Goal: Transaction & Acquisition: Purchase product/service

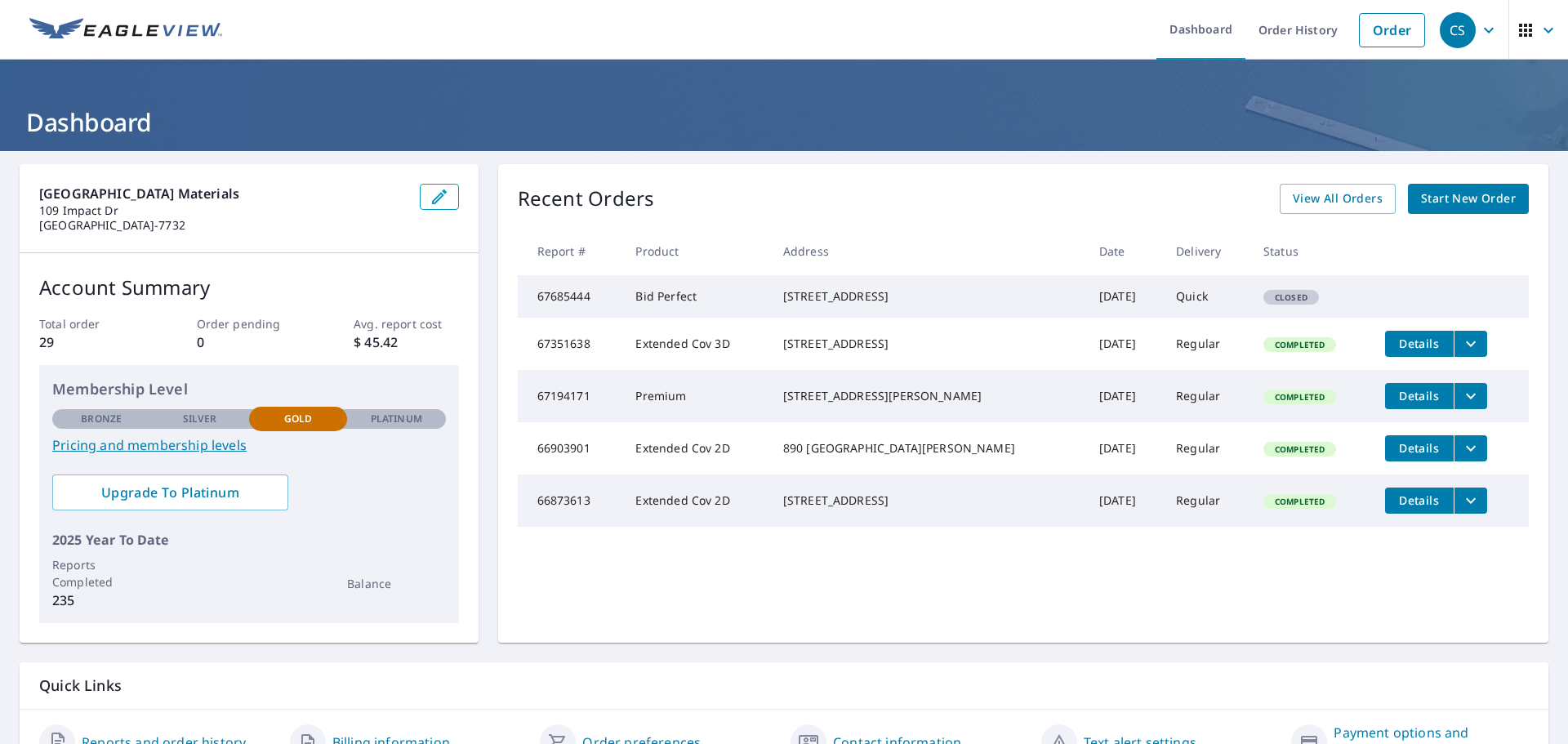
click at [1439, 203] on span "Start New Order" at bounding box center [1469, 198] width 94 height 20
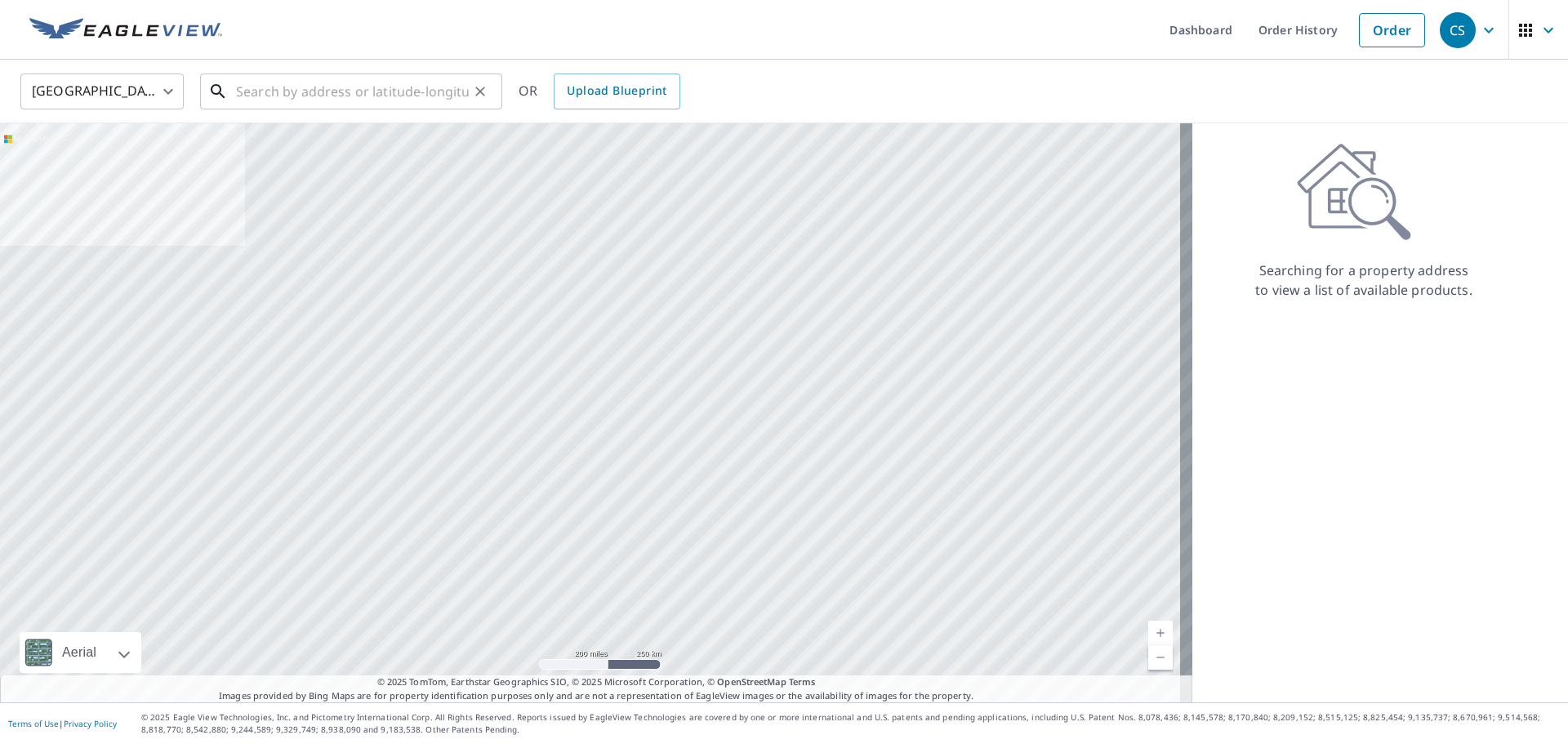
click at [299, 94] on input "text" at bounding box center [352, 91] width 233 height 46
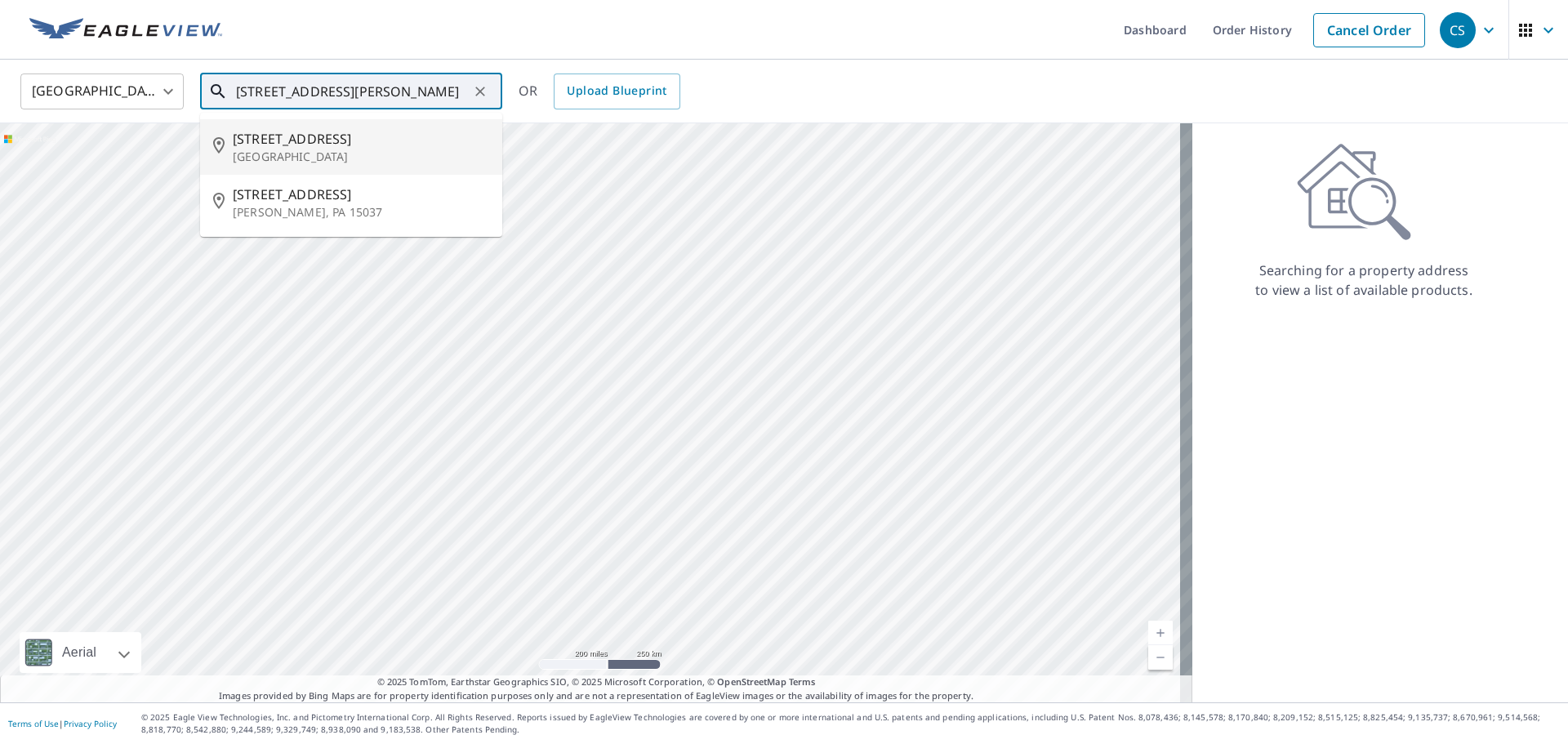
click at [320, 155] on p "[GEOGRAPHIC_DATA]" at bounding box center [361, 156] width 256 height 16
type input "[STREET_ADDRESS]"
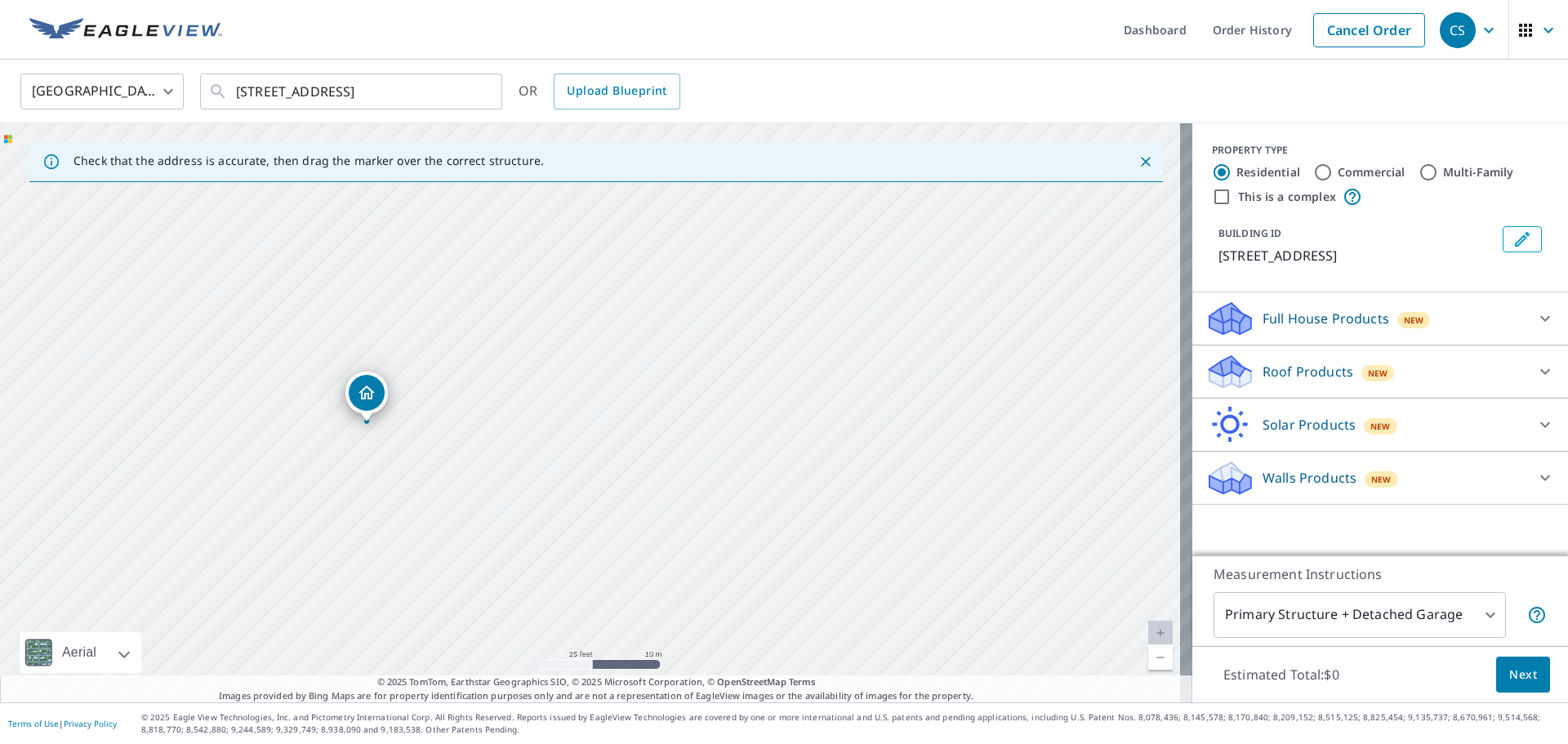
drag, startPoint x: 321, startPoint y: 454, endPoint x: 519, endPoint y: 397, distance: 206.0
click at [519, 397] on div "[STREET_ADDRESS]" at bounding box center [596, 413] width 1193 height 579
drag, startPoint x: 423, startPoint y: 318, endPoint x: 419, endPoint y: 326, distance: 8.9
drag, startPoint x: 270, startPoint y: 390, endPoint x: 521, endPoint y: 443, distance: 256.5
click at [521, 443] on div "[STREET_ADDRESS]" at bounding box center [596, 413] width 1193 height 579
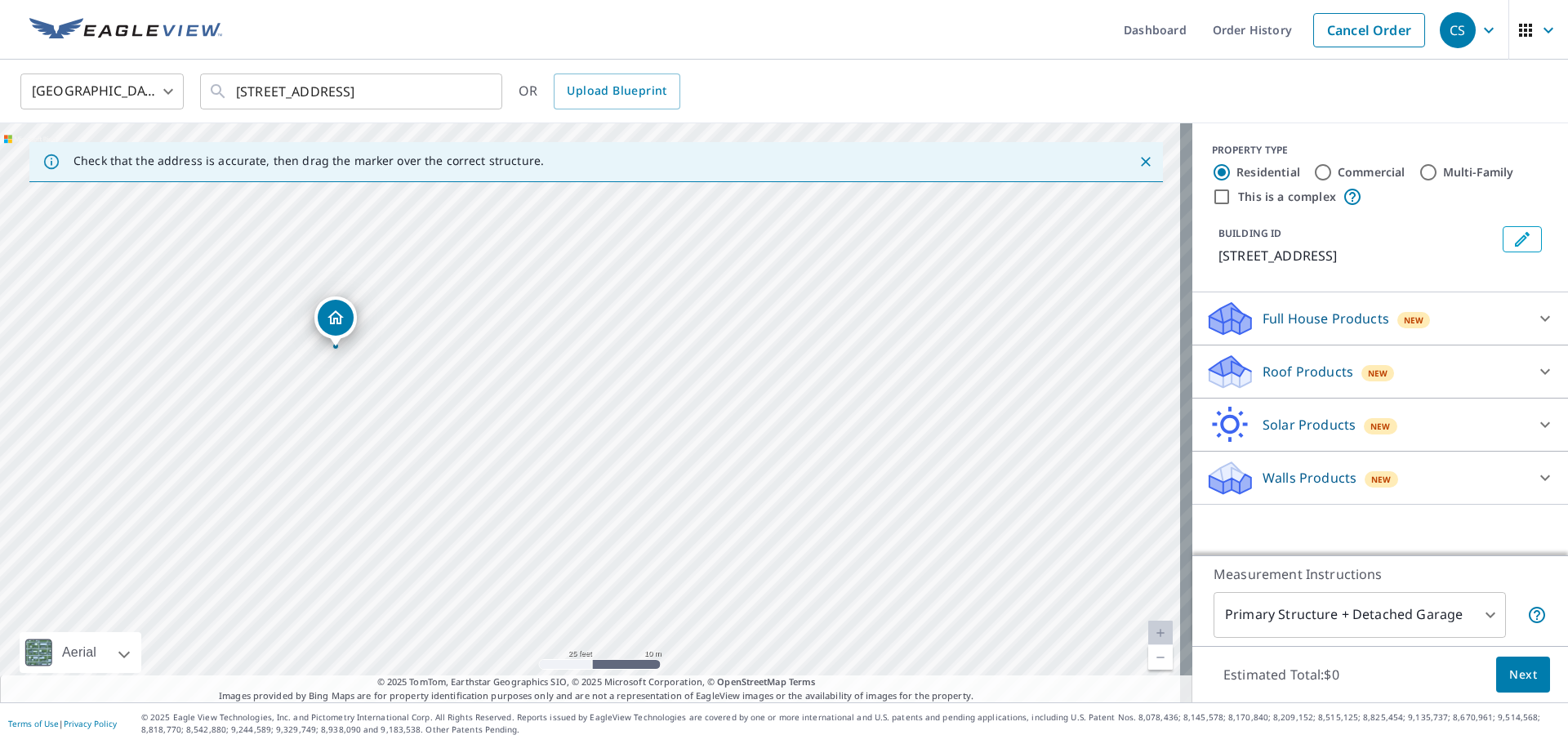
drag, startPoint x: 278, startPoint y: 463, endPoint x: 341, endPoint y: 326, distance: 150.8
click at [1280, 367] on p "Roof Products" at bounding box center [1308, 372] width 90 height 19
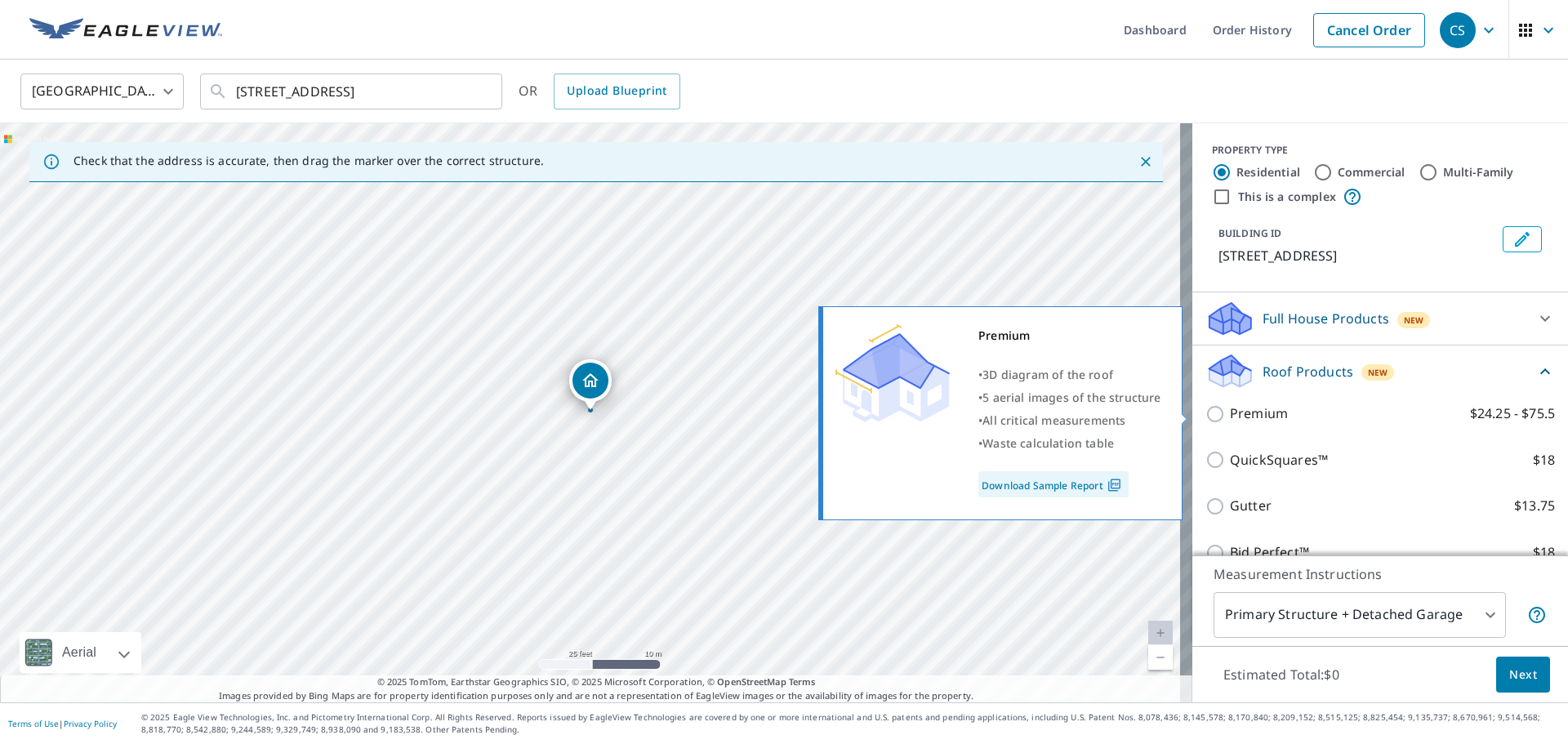
click at [1260, 414] on p "Premium" at bounding box center [1259, 413] width 58 height 20
click at [1230, 414] on input "Premium $24.25 - $75.5" at bounding box center [1218, 414] width 24 height 19
checkbox input "true"
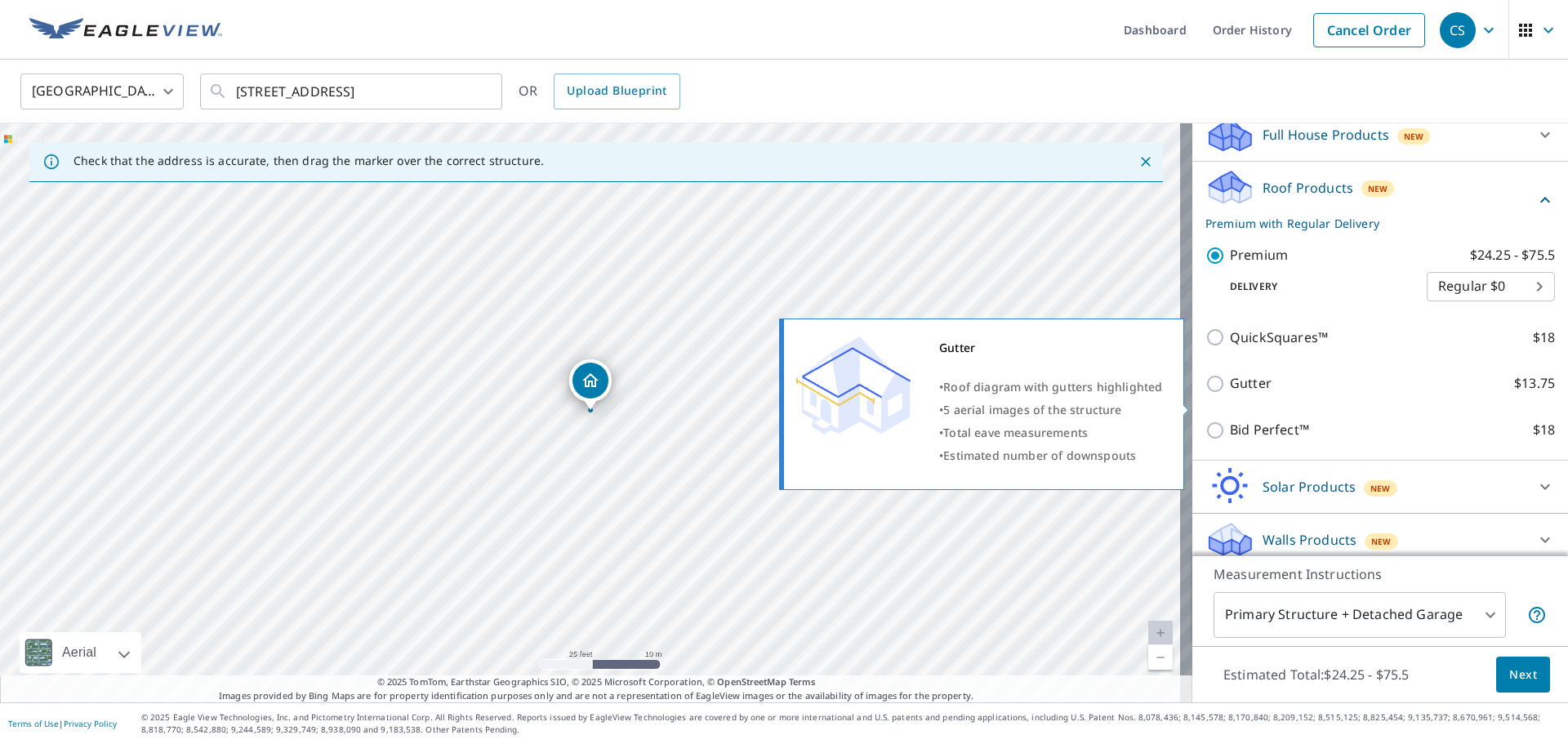
scroll to position [195, 0]
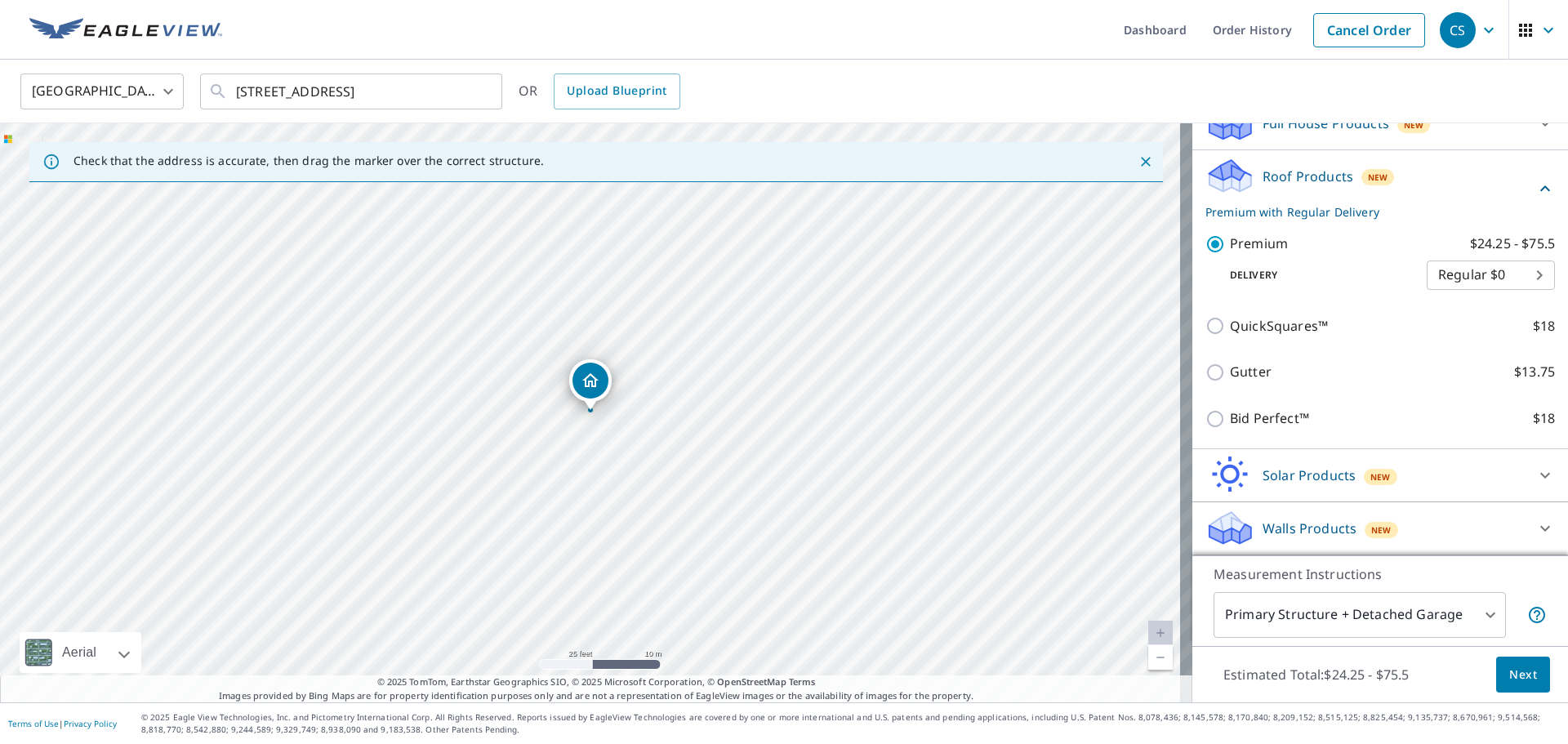
click at [1343, 629] on body "CS CS Dashboard Order History Cancel Order CS United States [GEOGRAPHIC_DATA] ​…" at bounding box center [784, 372] width 1568 height 744
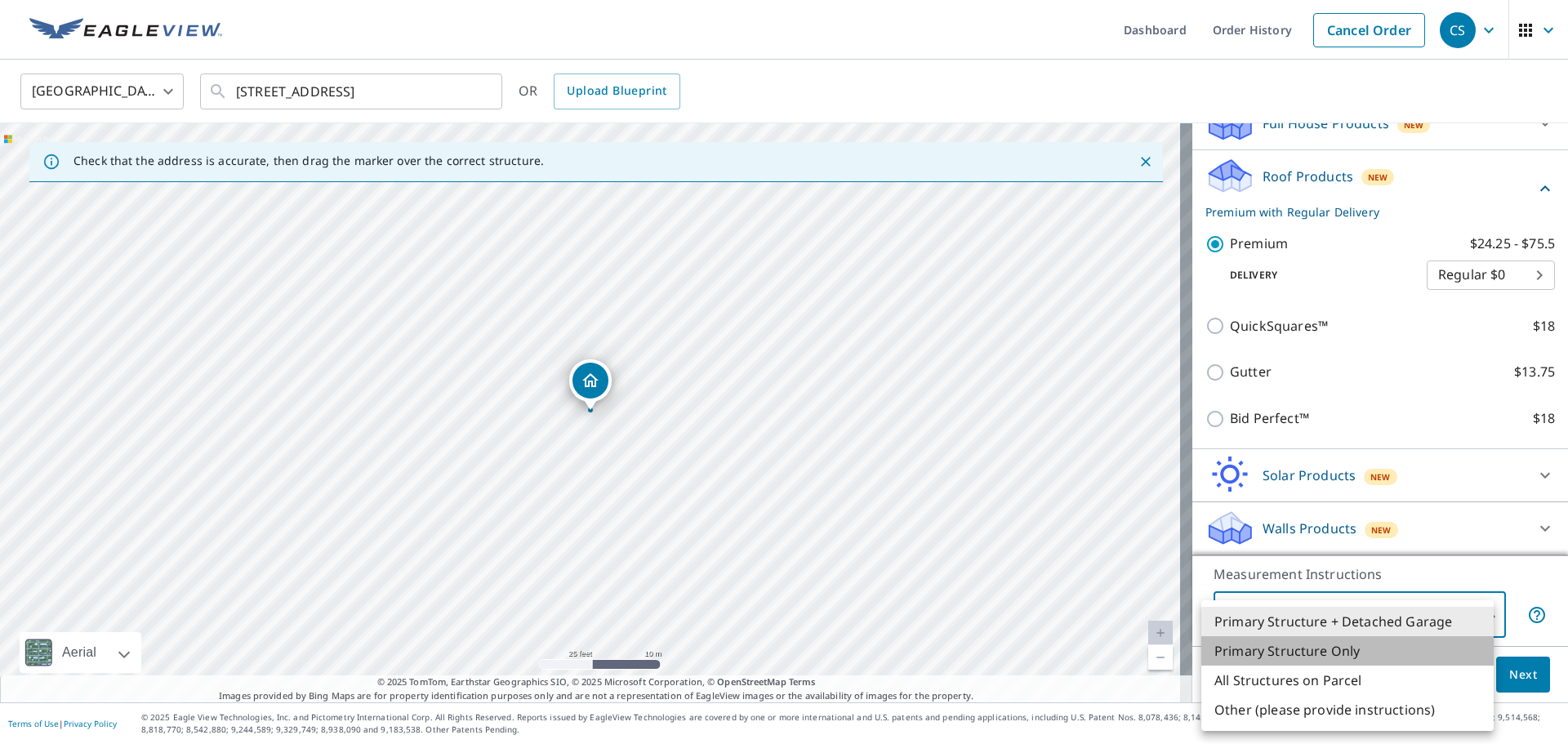
click at [1334, 654] on li "Primary Structure Only" at bounding box center [1348, 651] width 293 height 30
type input "2"
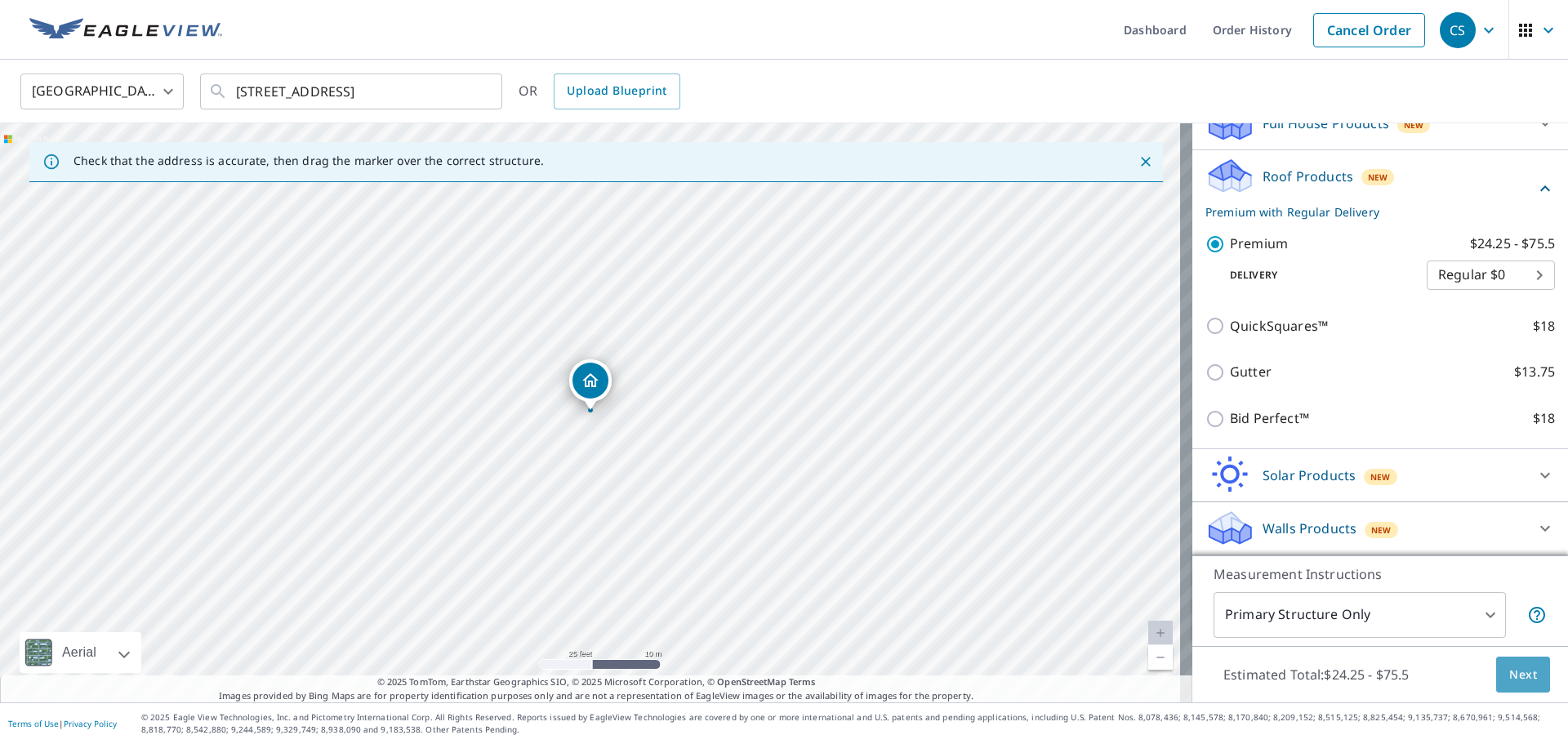
click at [1497, 680] on button "Next" at bounding box center [1524, 675] width 54 height 37
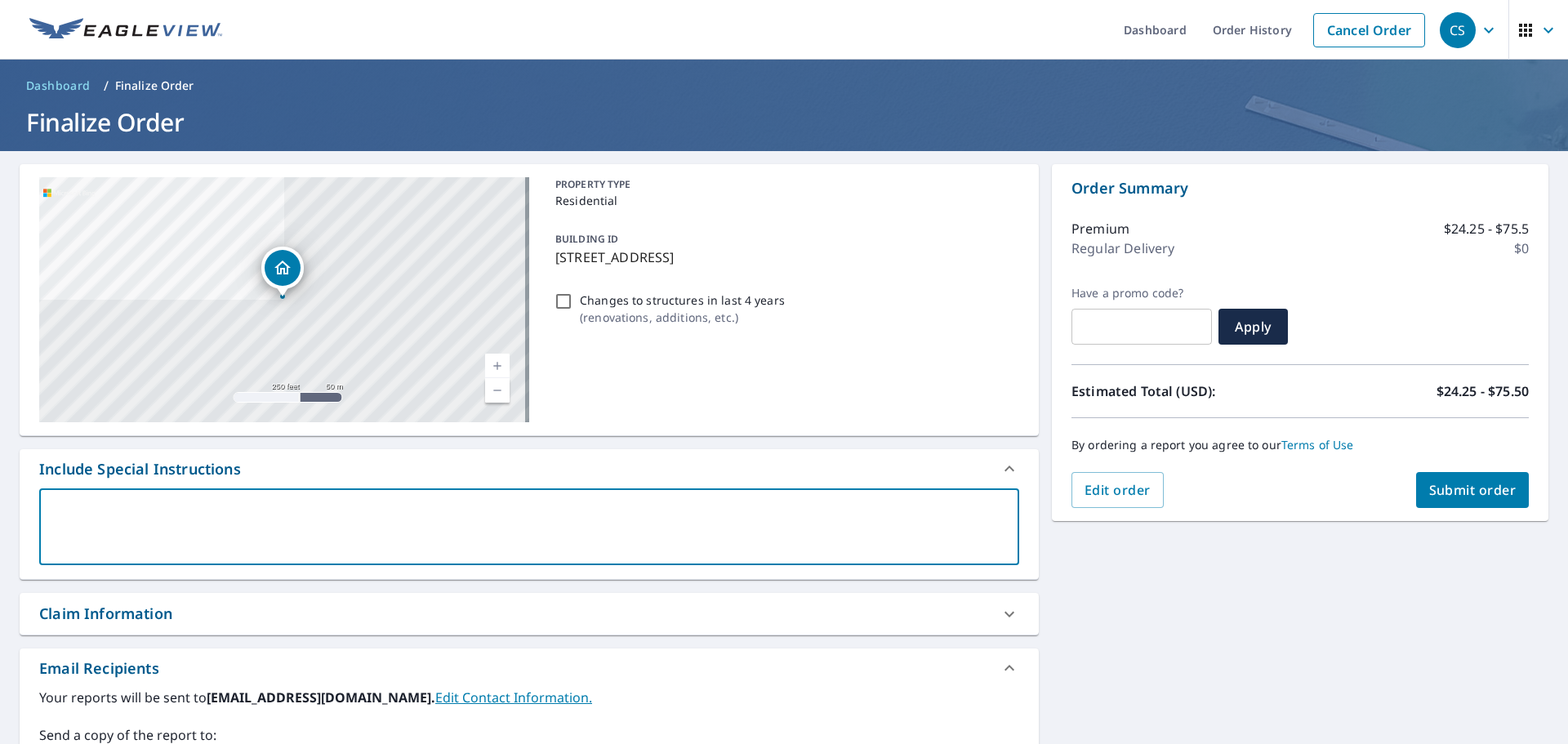
click at [219, 550] on textarea at bounding box center [529, 527] width 958 height 46
type textarea "t"
type textarea "x"
type textarea "tr"
type textarea "x"
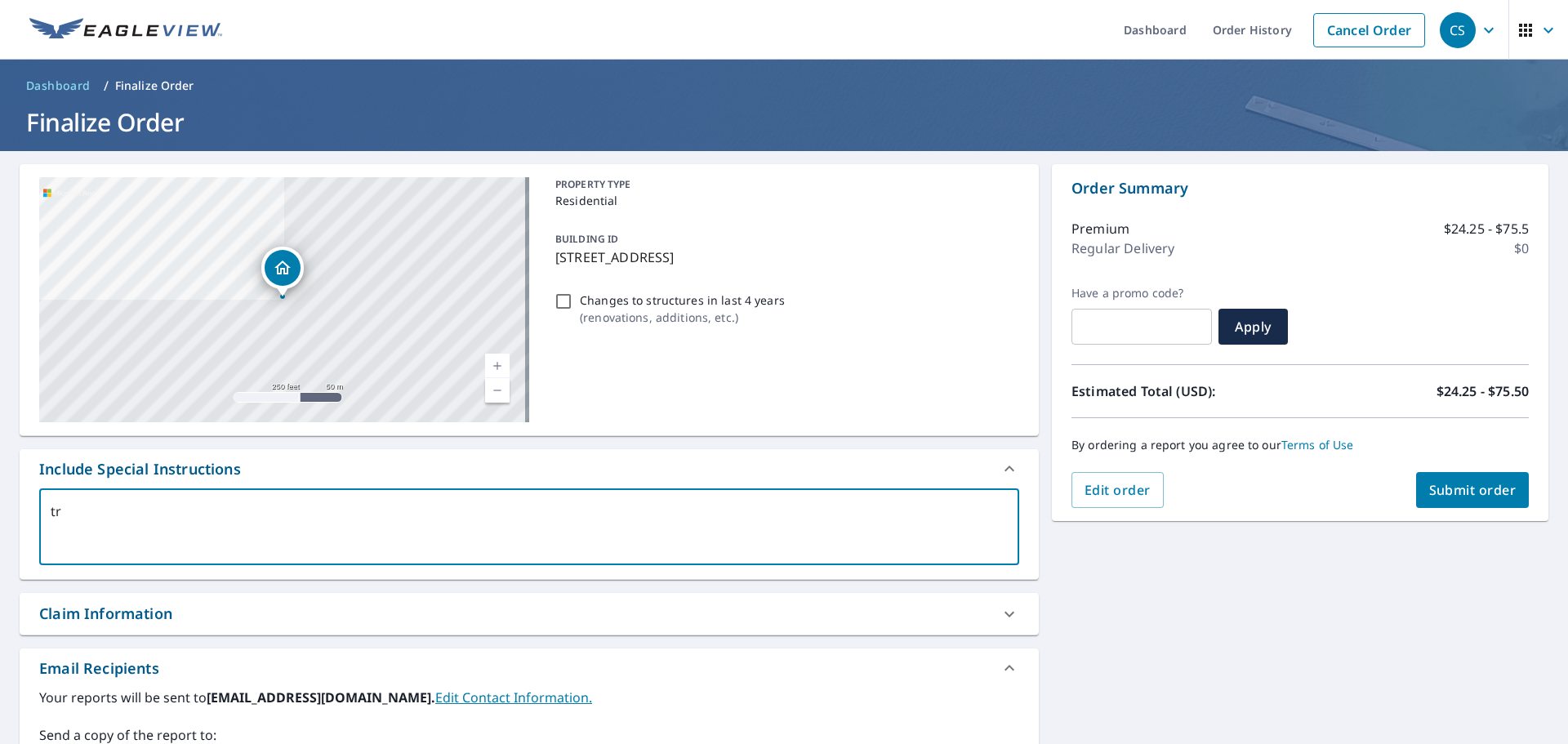
type textarea "tra"
type textarea "x"
type textarea "trav"
type textarea "x"
type textarea "travi"
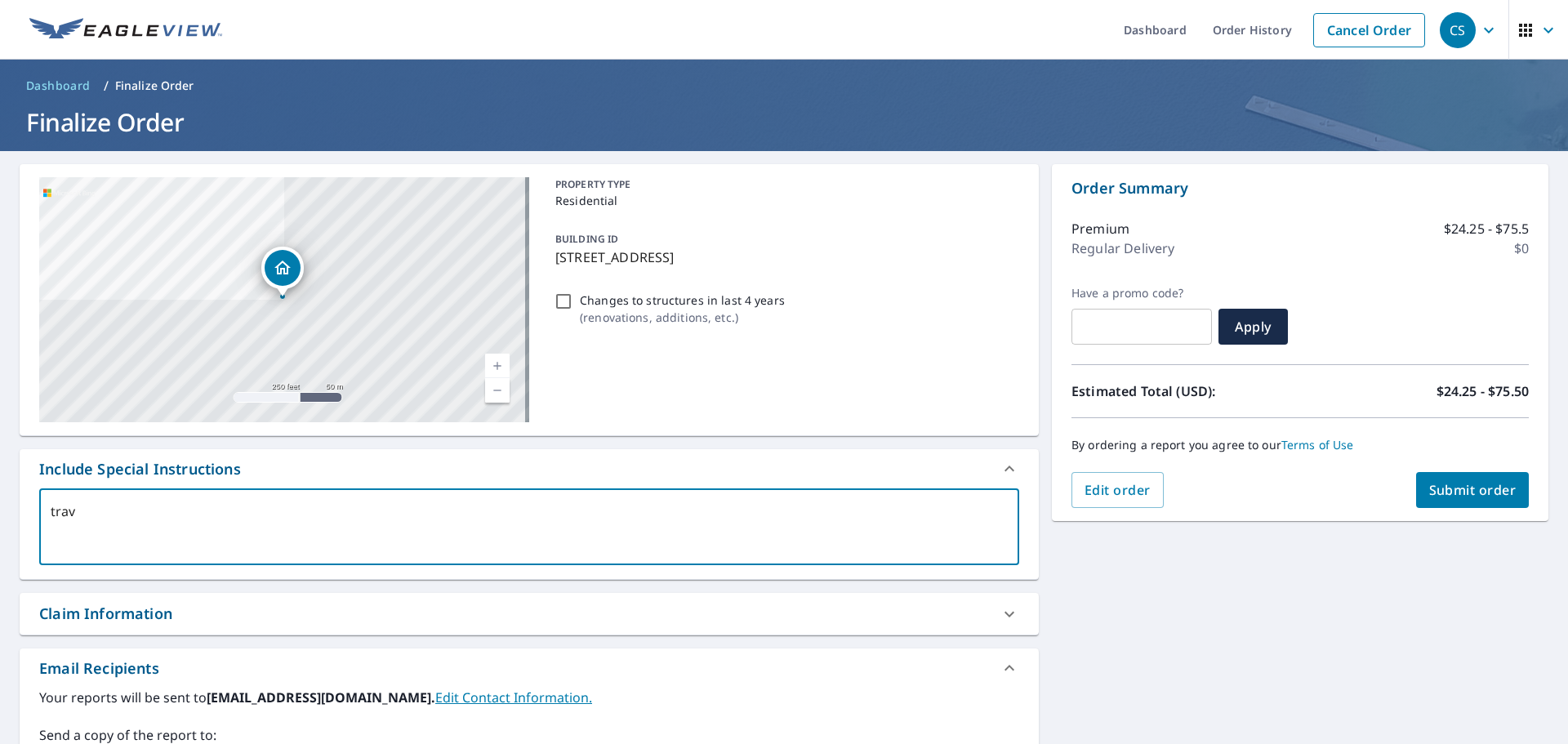
type textarea "x"
type textarea "[PERSON_NAME]"
type textarea "x"
type textarea "travisc"
type textarea "x"
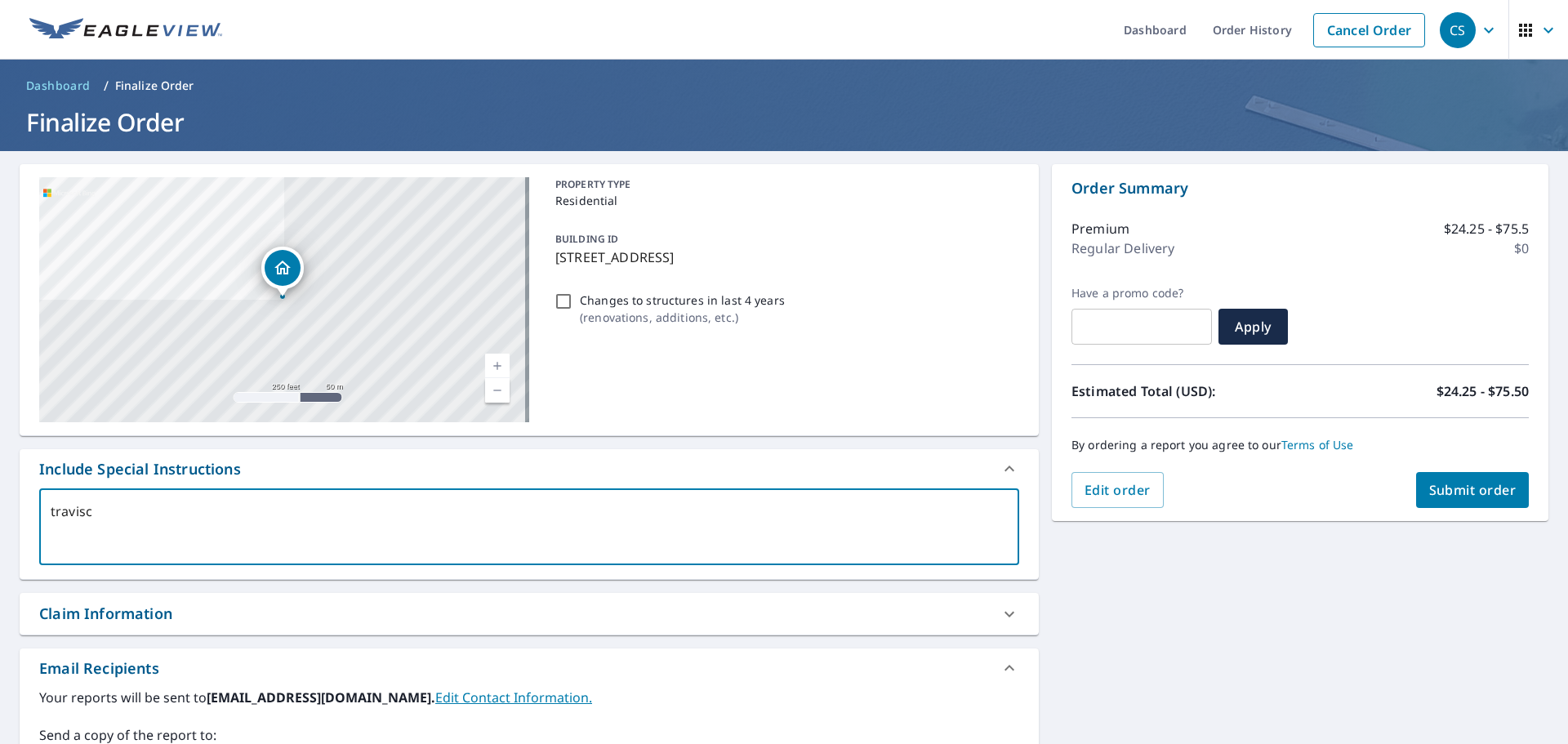
type textarea "travisch"
type textarea "x"
type textarea "travischa"
type textarea "x"
type textarea "travischam"
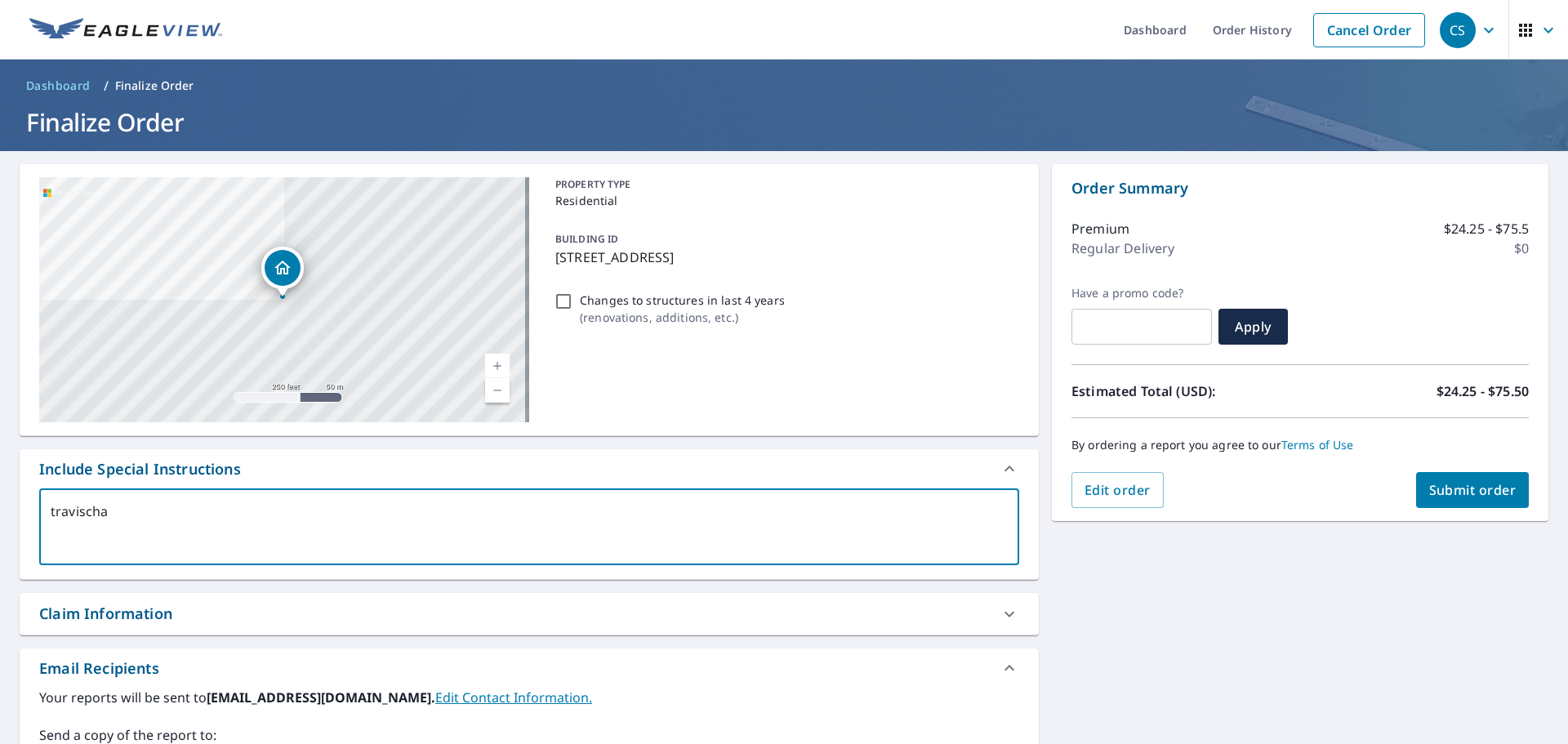
type textarea "x"
type textarea "travischamb"
type textarea "x"
type textarea "travischambe"
type textarea "x"
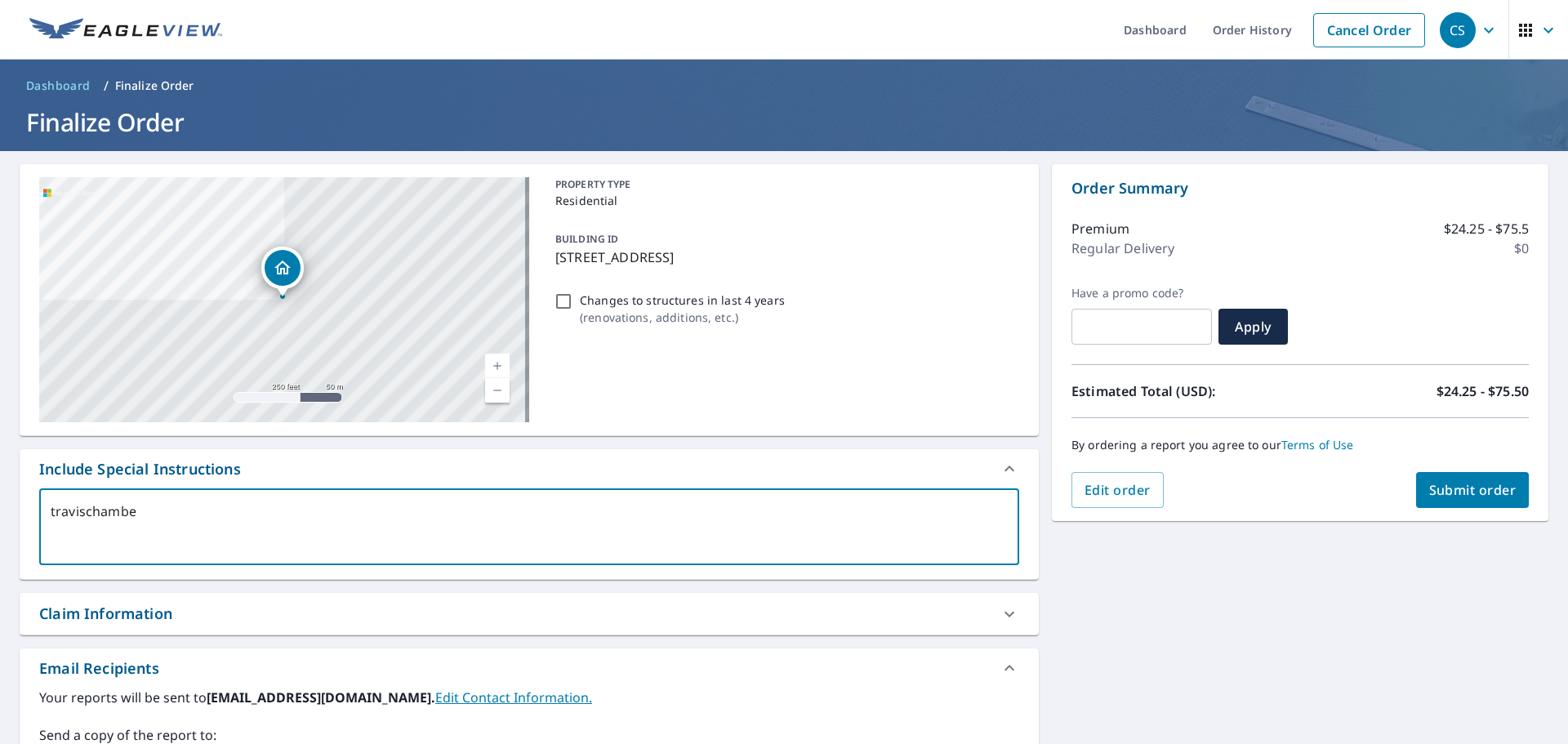
type textarea "travischamber"
type textarea "x"
type textarea "travischambers"
type textarea "x"
type textarea "travischambers@"
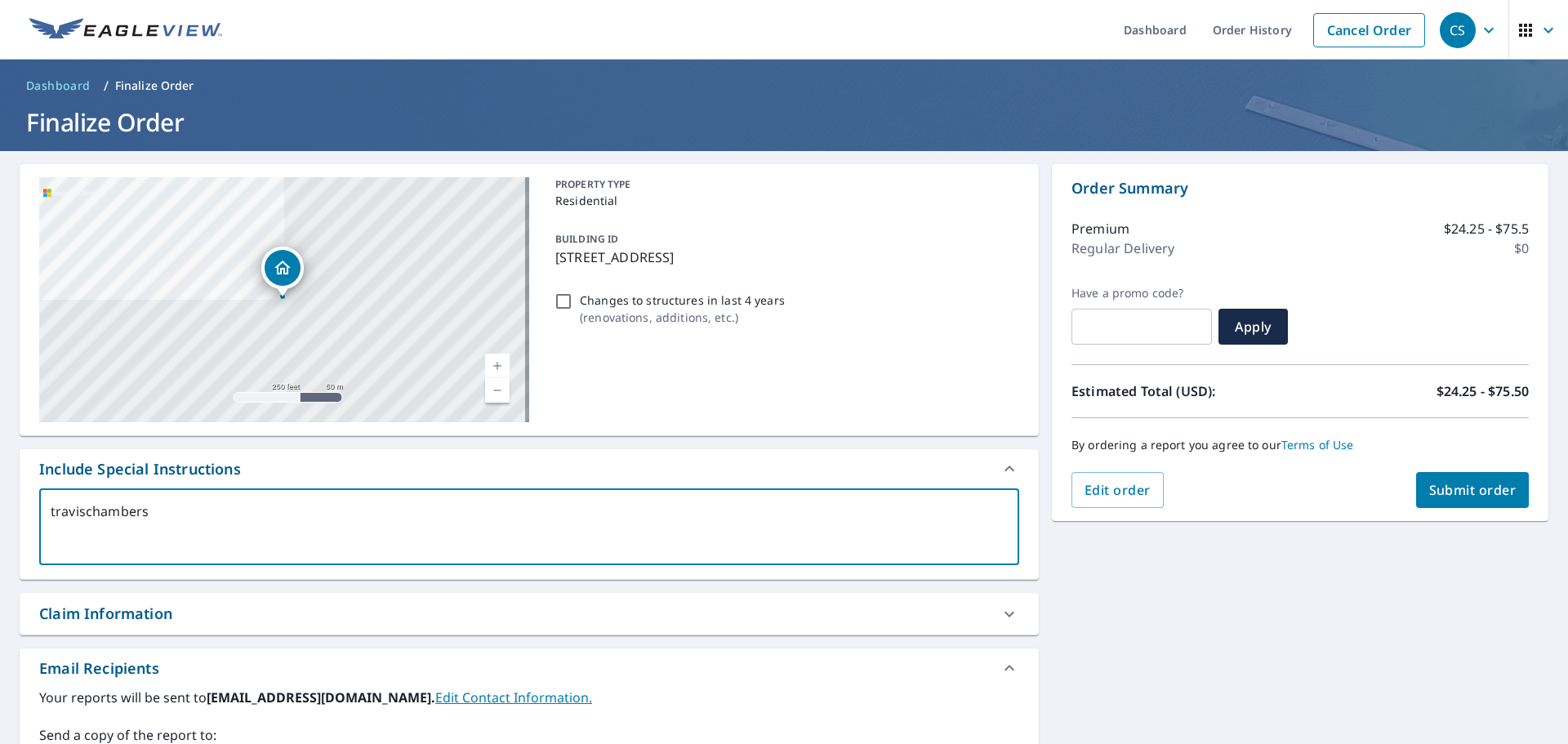
type textarea "x"
type textarea "travischambers@k"
type textarea "x"
type textarea "travischambers@ke"
type textarea "x"
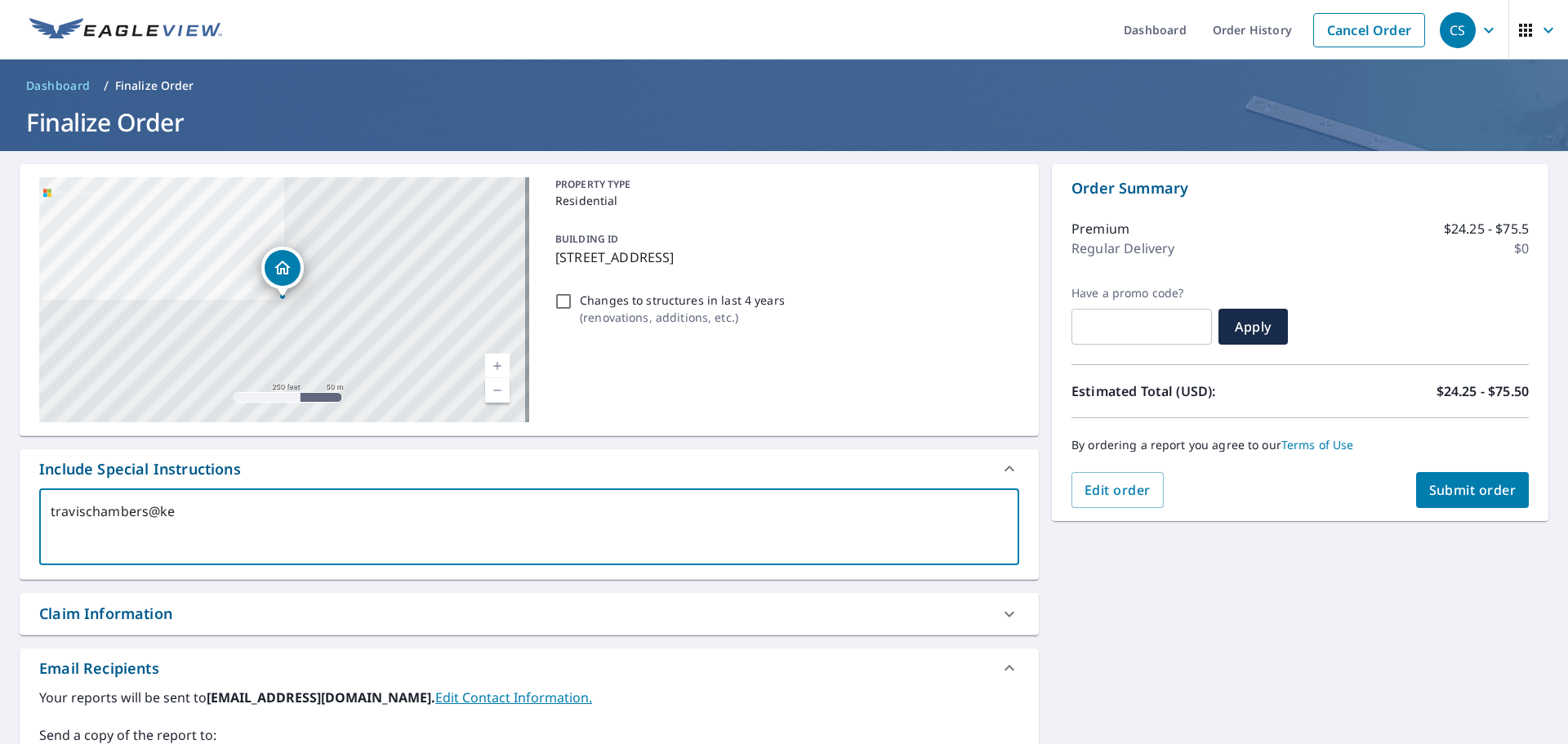
type textarea "travischambers@kem"
type textarea "x"
type textarea "travischambers@[PERSON_NAME]"
type textarea "x"
type textarea "travischambers@kemps"
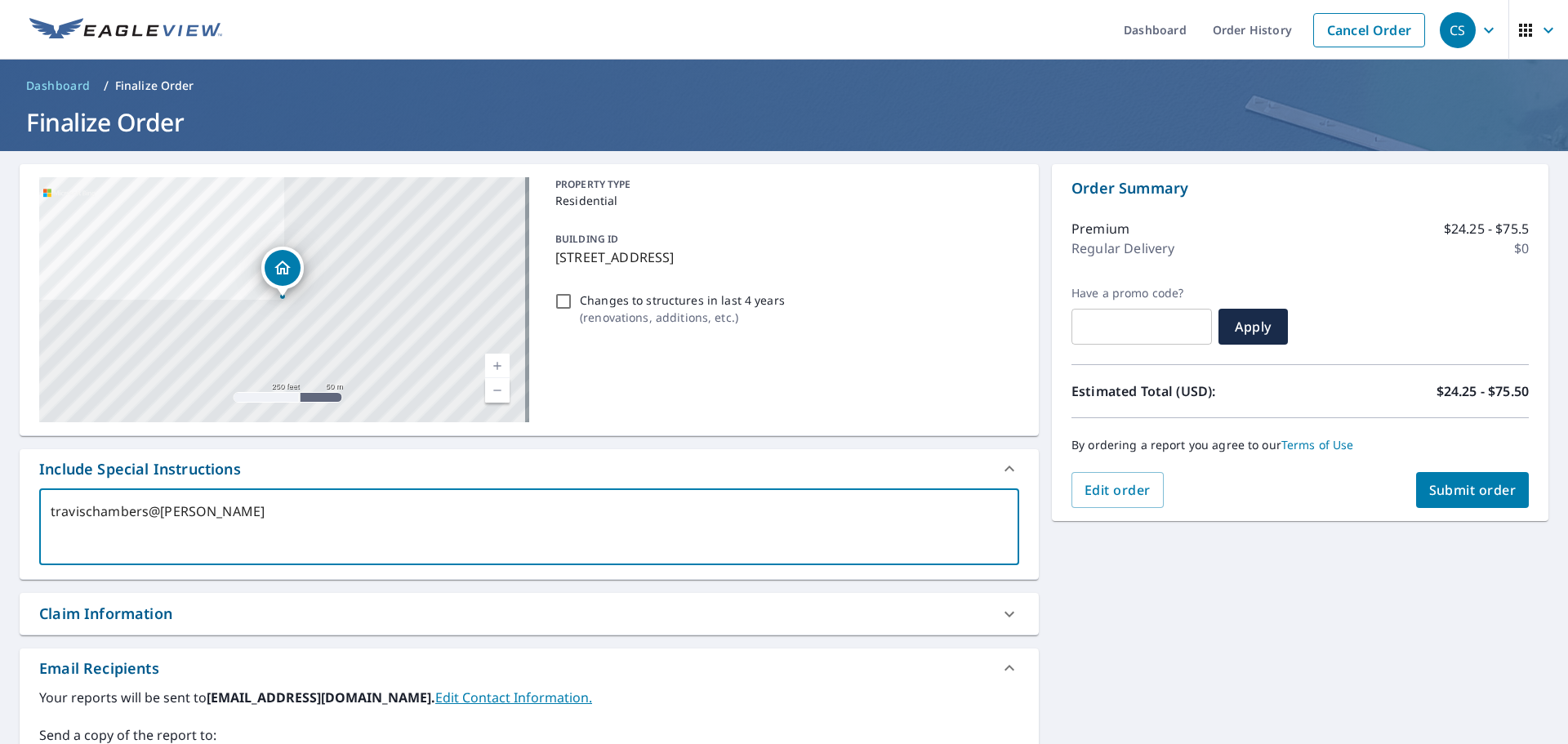
type textarea "x"
type textarea "travischambers@kempsv"
type textarea "x"
type textarea "travischambers@kempsvi"
type textarea "x"
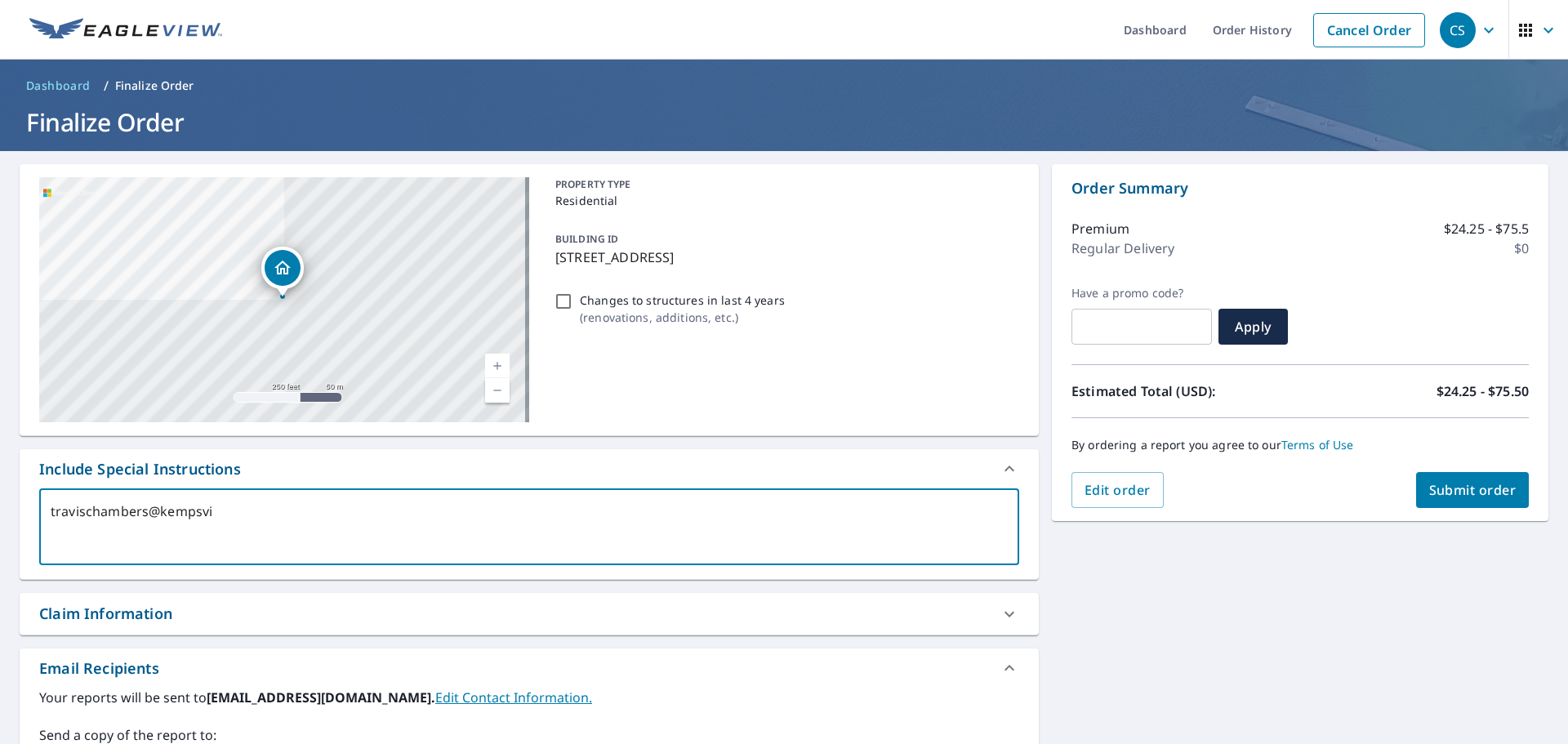
type textarea "travischambers@kempsvil"
type textarea "x"
type textarea "travischambers@kempsvill"
type textarea "x"
type textarea "travischambers@kempsville"
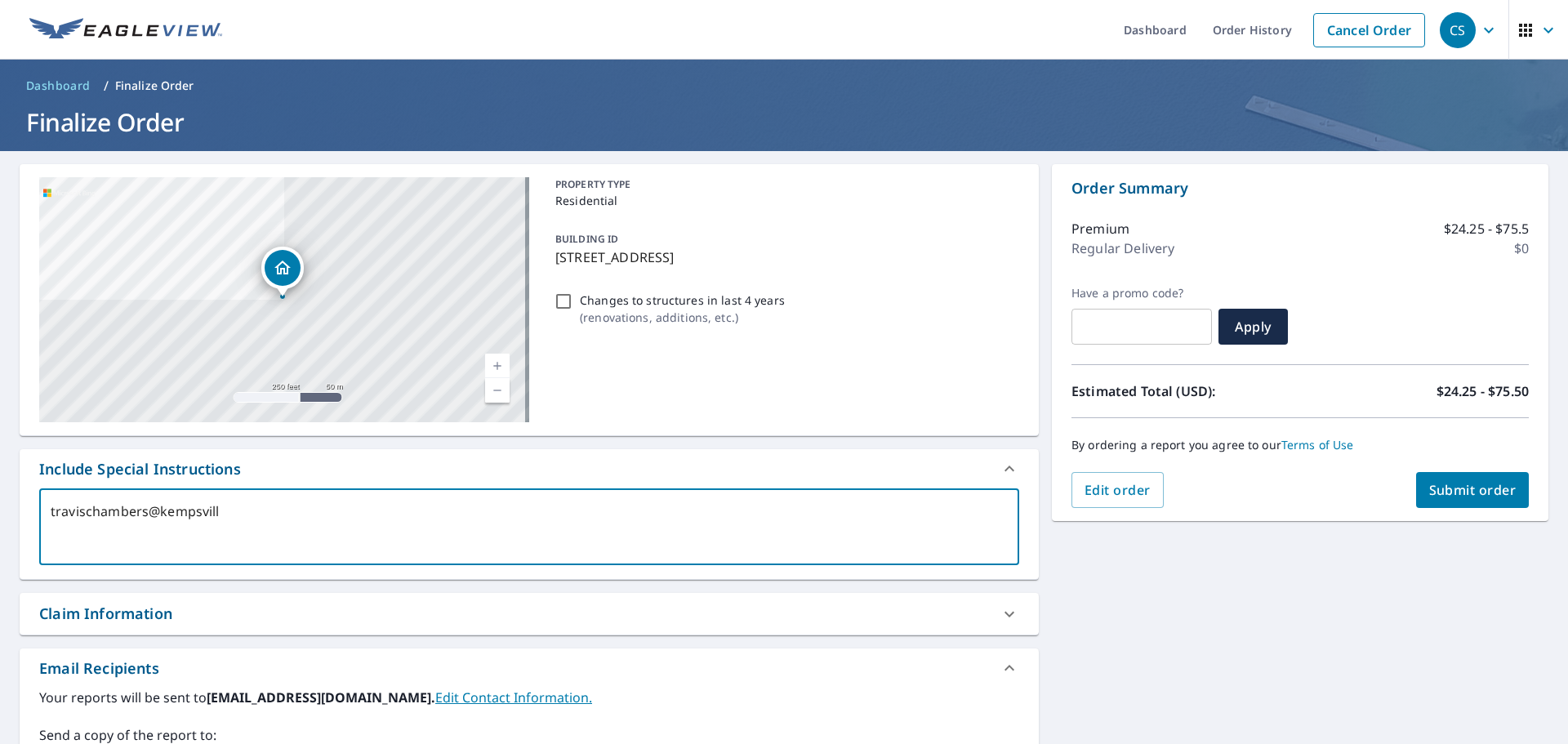
type textarea "x"
type textarea "travischambers@kempsvilleb"
type textarea "x"
type textarea "travischambers@kempsvillebu"
type textarea "x"
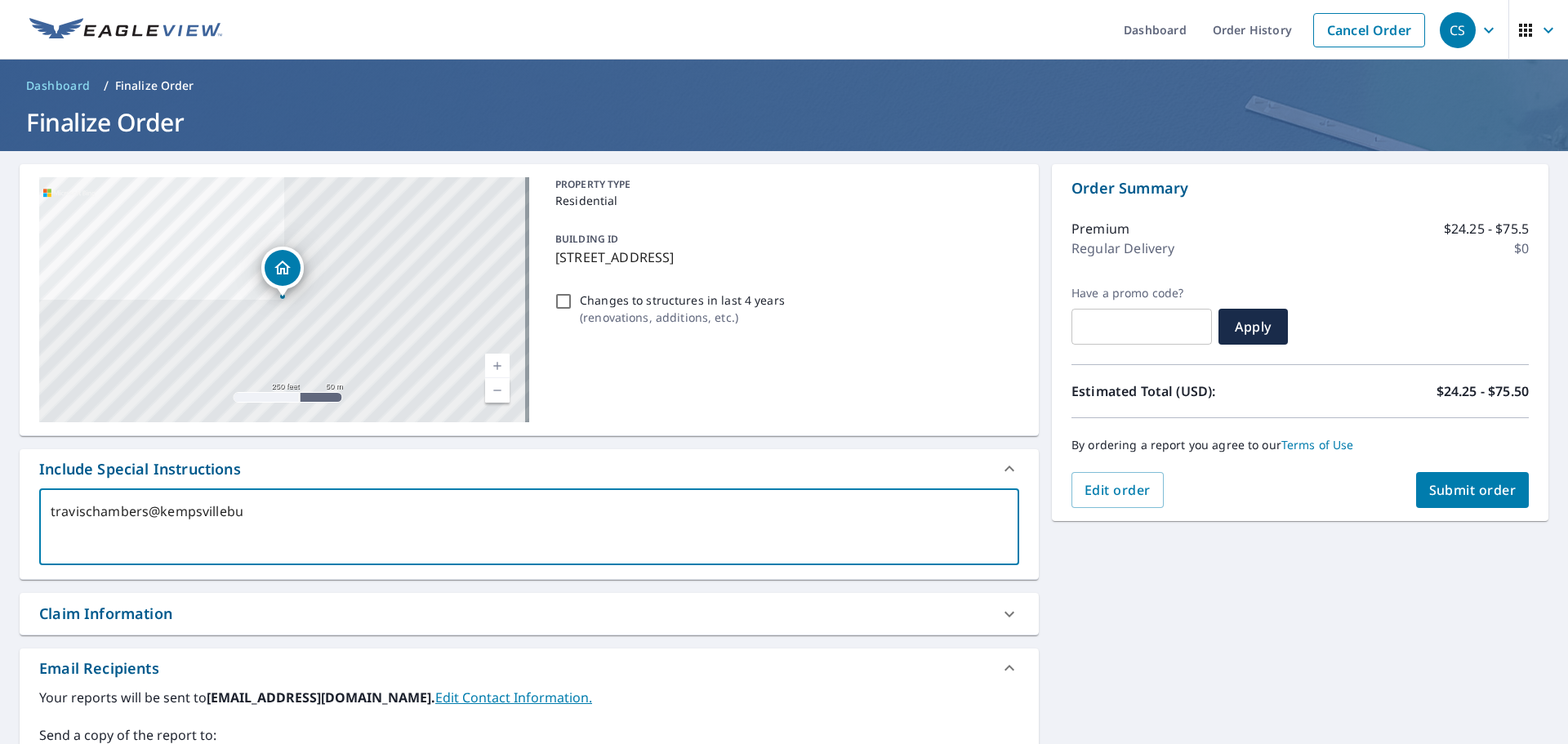
type textarea "travischambers@kempsvillebui"
type textarea "x"
type textarea "travischambers@kempsvillebuil"
type textarea "x"
type textarea "travischambers@kempsvillebuild"
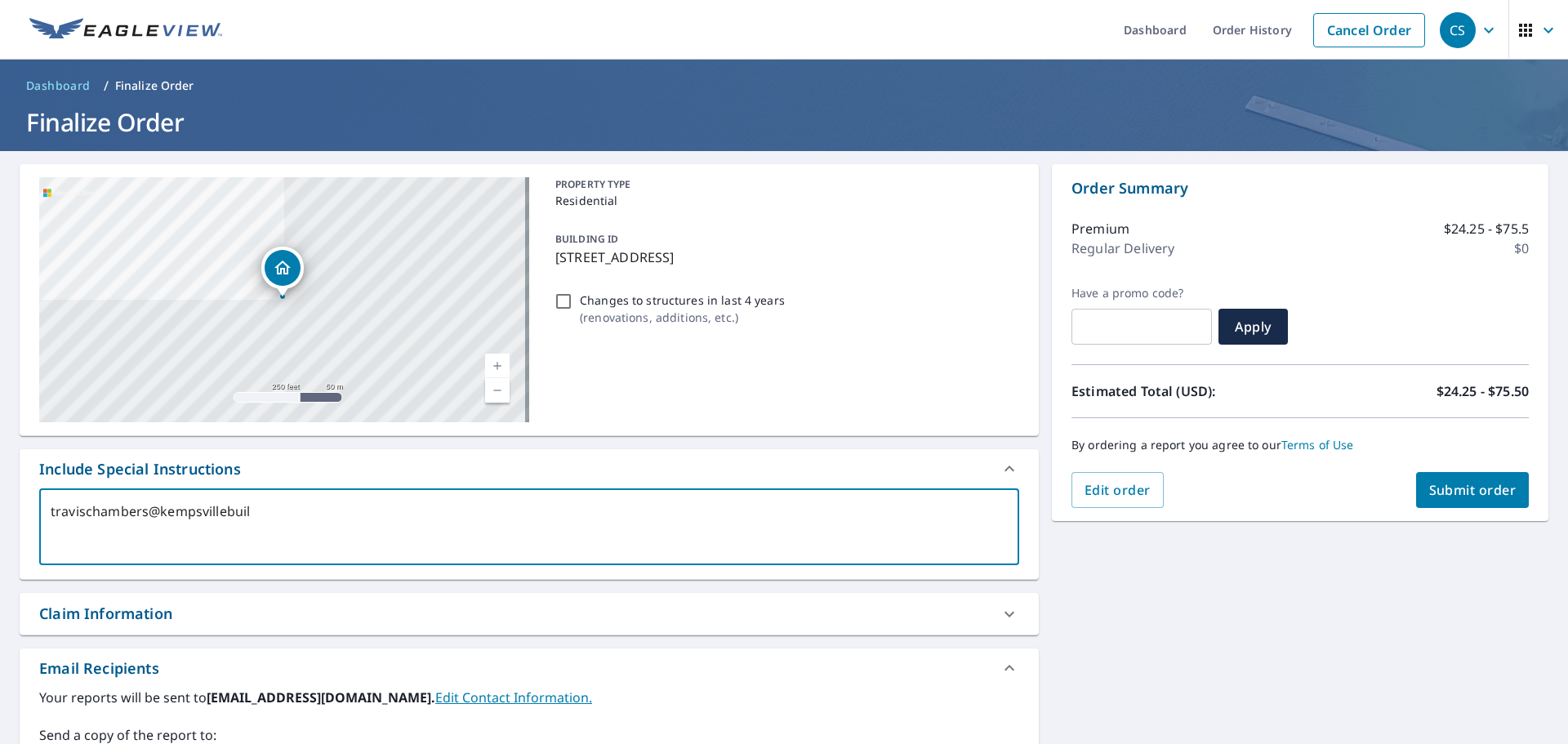
type textarea "x"
type textarea "travischambers@kempsvillebuildi"
type textarea "x"
type textarea "travischambers@kempsvillebuildin"
type textarea "x"
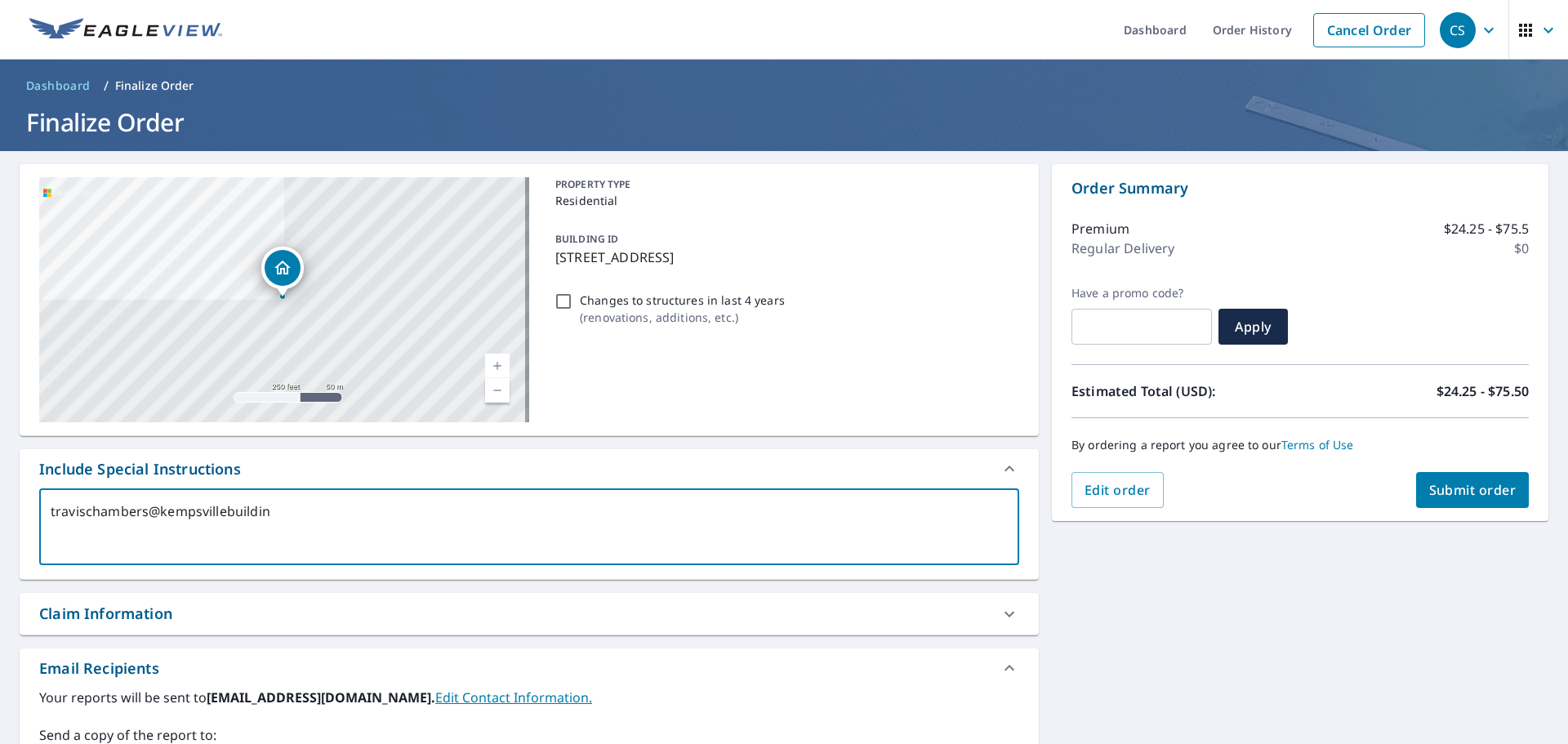
type textarea "travischambers@kempsvillebuilding"
type textarea "x"
type textarea "travischambers@kempsvillebuilding."
type textarea "x"
type textarea "travischambers@kempsvillebuilding.c"
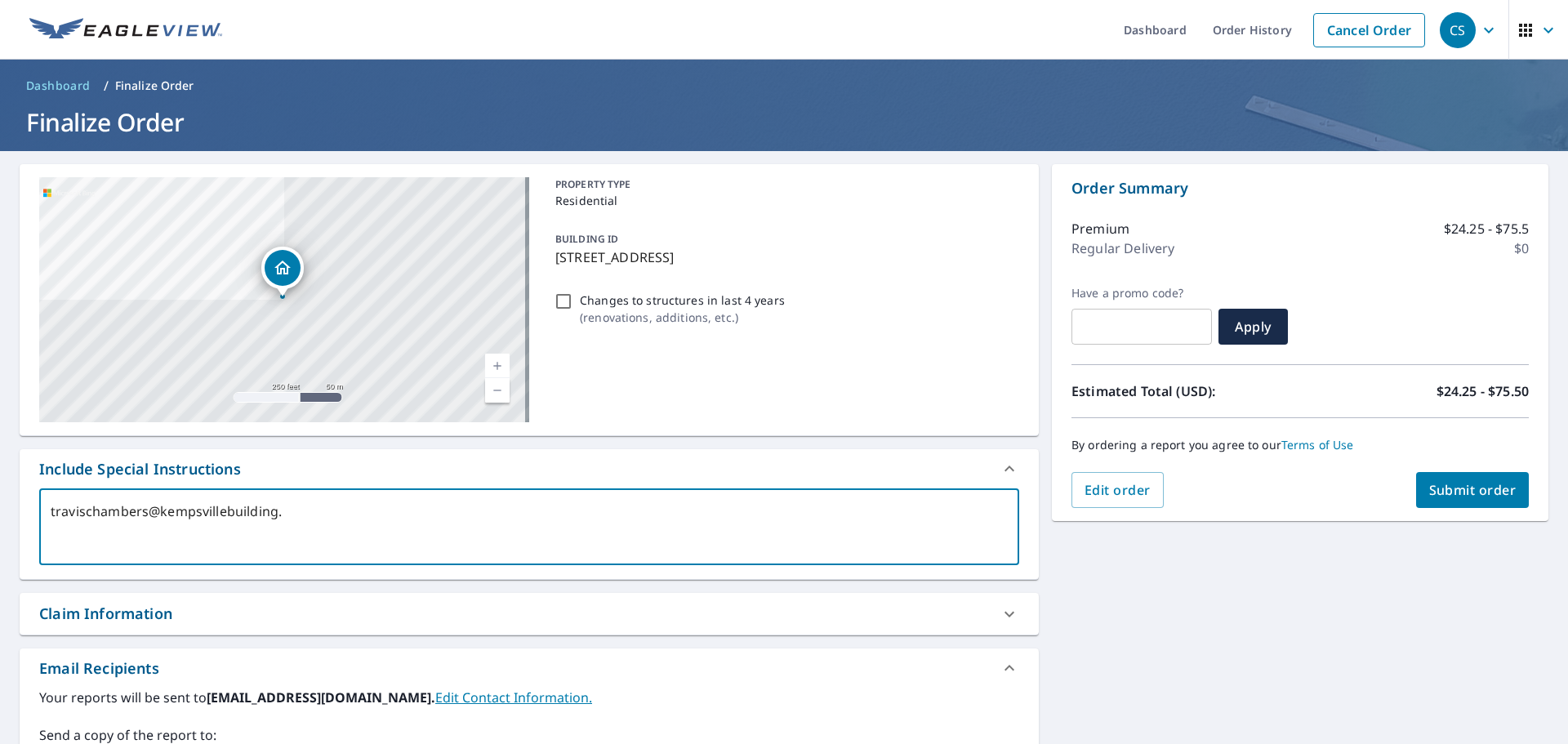
type textarea "x"
type textarea "[EMAIL_ADDRESS][DOMAIN_NAME]"
type textarea "x"
type textarea "[EMAIL_ADDRESS][DOMAIN_NAME]"
type textarea "x"
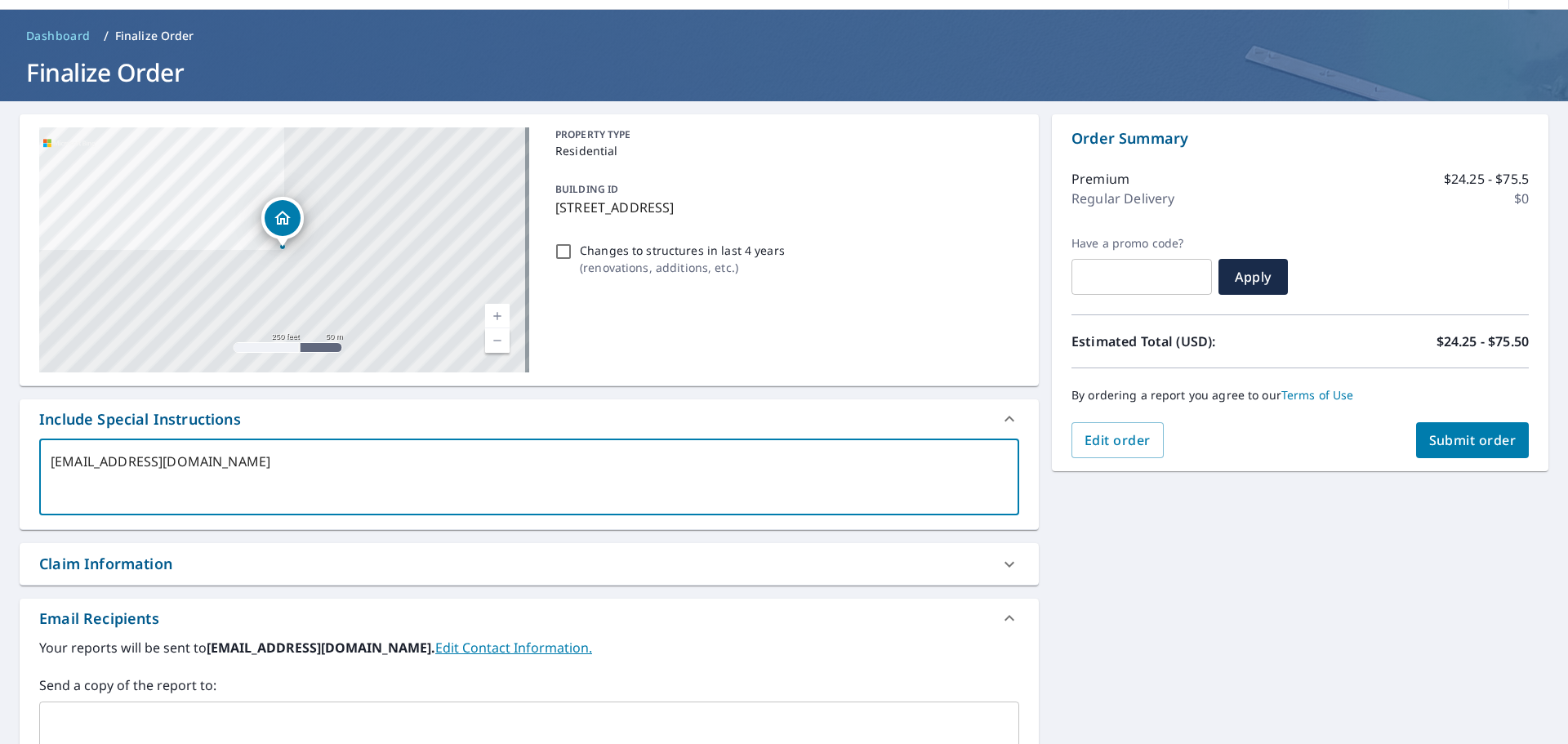
scroll to position [245, 0]
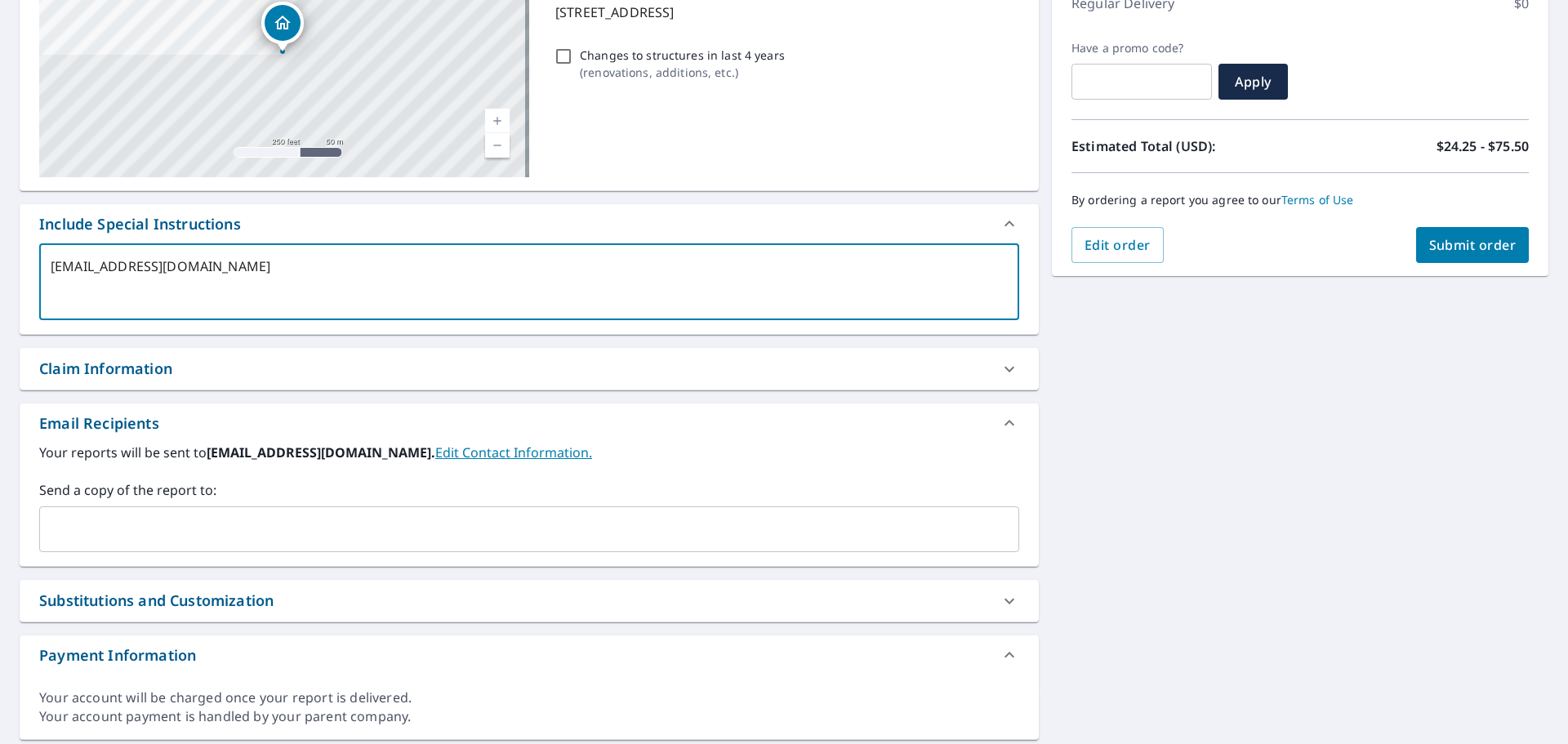
drag, startPoint x: 343, startPoint y: 273, endPoint x: 0, endPoint y: 275, distance: 343.0
click at [0, 275] on div "[STREET_ADDRESS] A standard road map Aerial A detailed look from above Labels L…" at bounding box center [784, 329] width 1568 height 847
click at [134, 526] on input "text" at bounding box center [517, 529] width 941 height 31
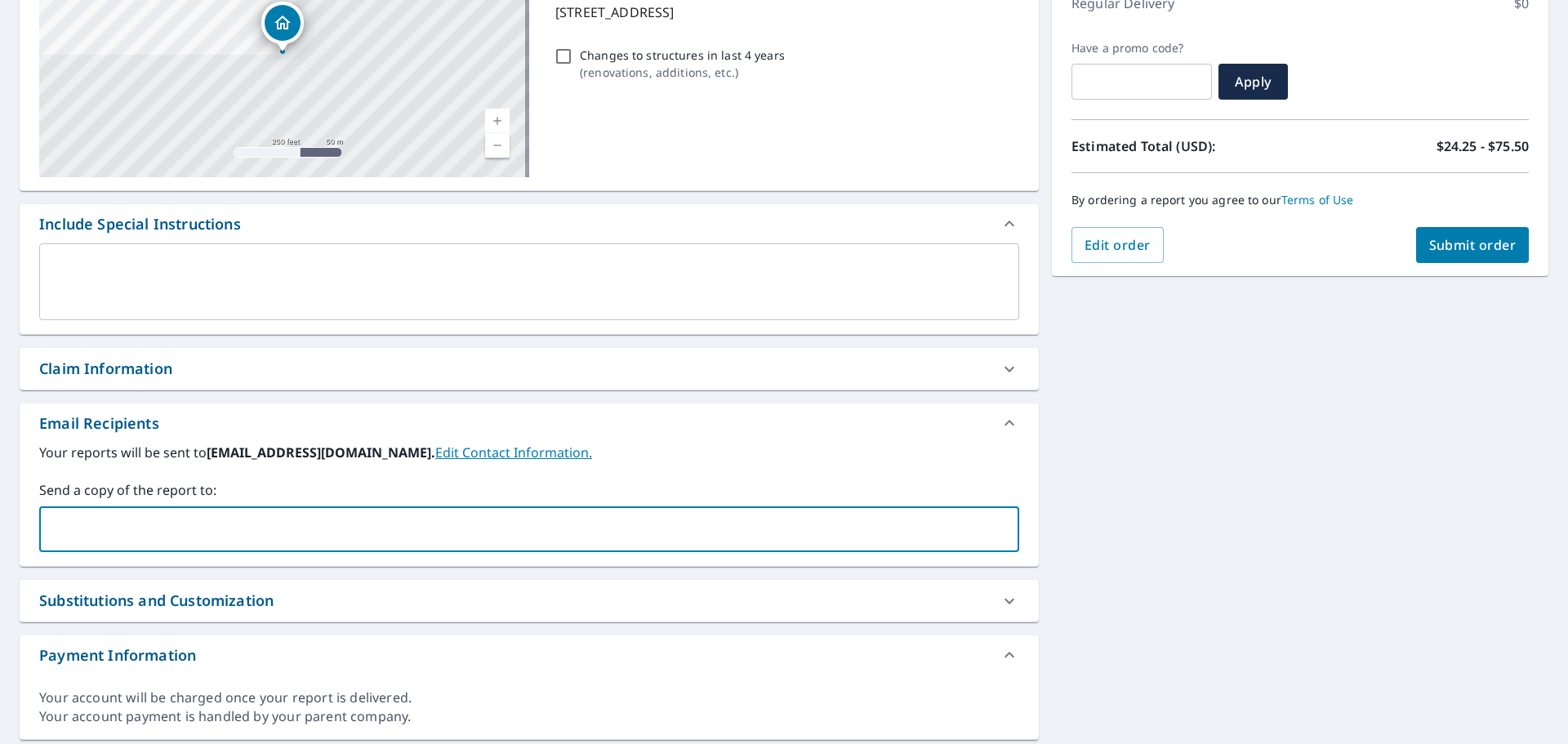
paste input "[EMAIL_ADDRESS][DOMAIN_NAME]"
type input "[EMAIL_ADDRESS][DOMAIN_NAME]"
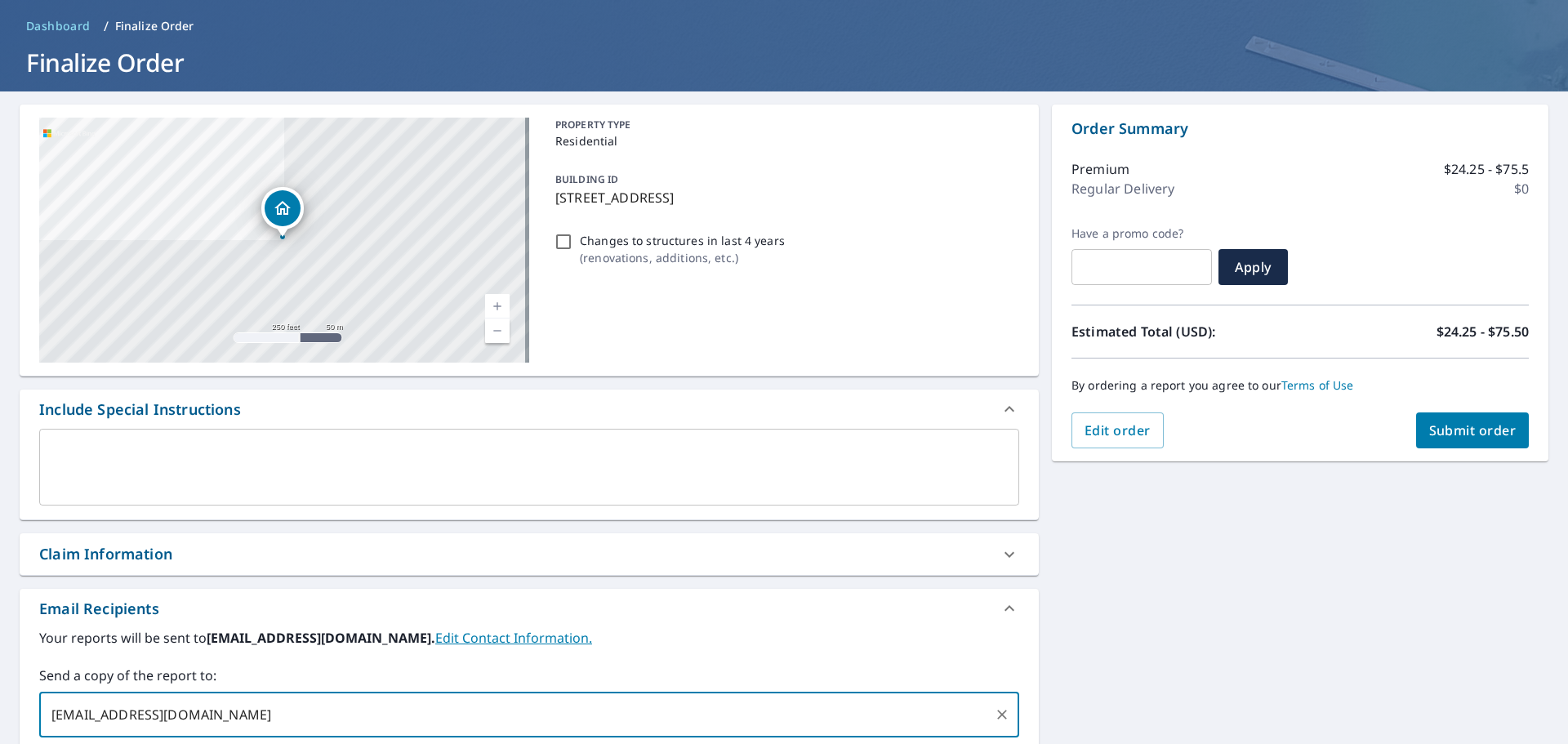
scroll to position [51, 0]
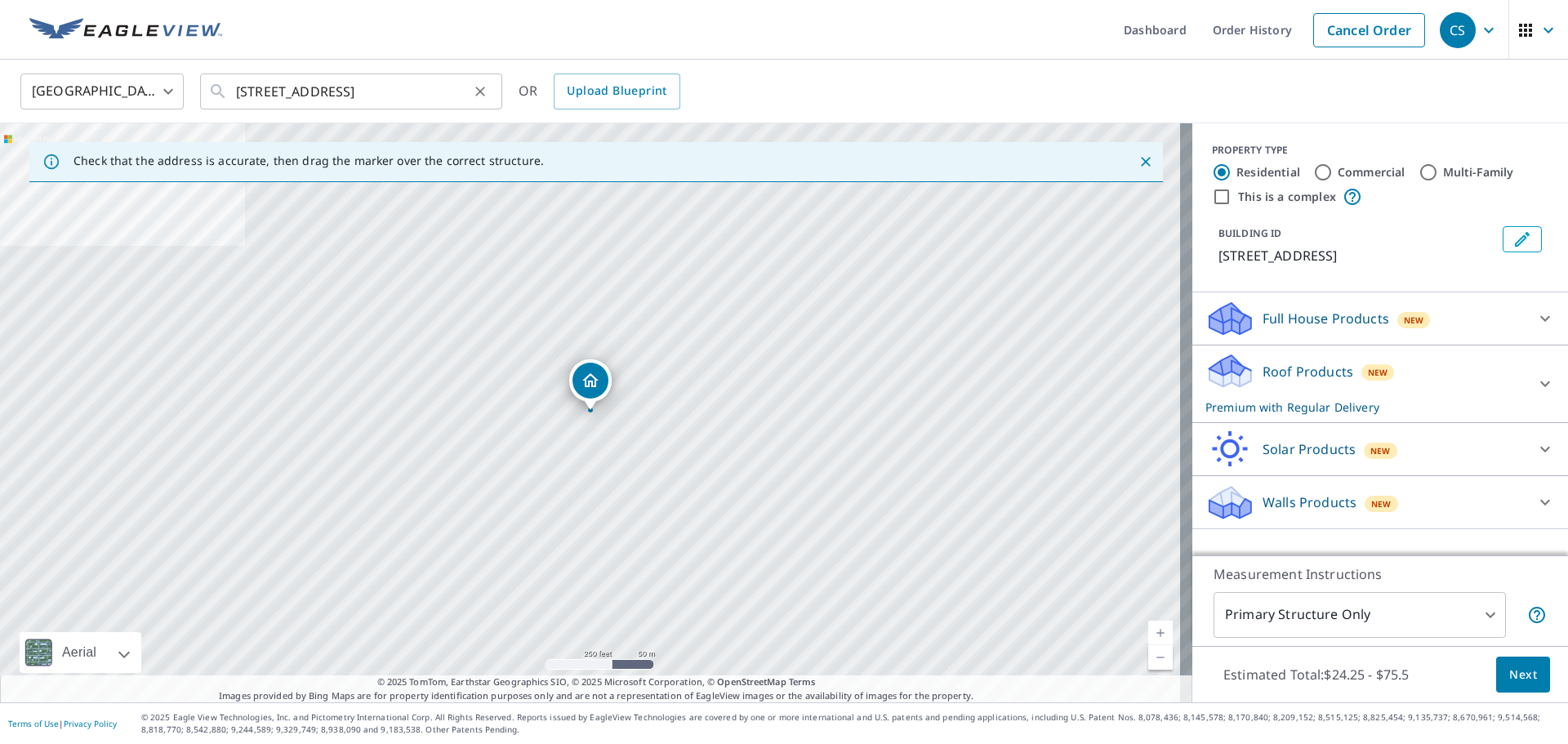
drag, startPoint x: 484, startPoint y: 90, endPoint x: 397, endPoint y: 96, distance: 87.2
click at [400, 99] on div "[STREET_ADDRESS] ​" at bounding box center [351, 90] width 302 height 36
click at [396, 93] on input "[STREET_ADDRESS]" at bounding box center [352, 91] width 233 height 46
click at [593, 107] on link "Upload Blueprint" at bounding box center [616, 90] width 126 height 36
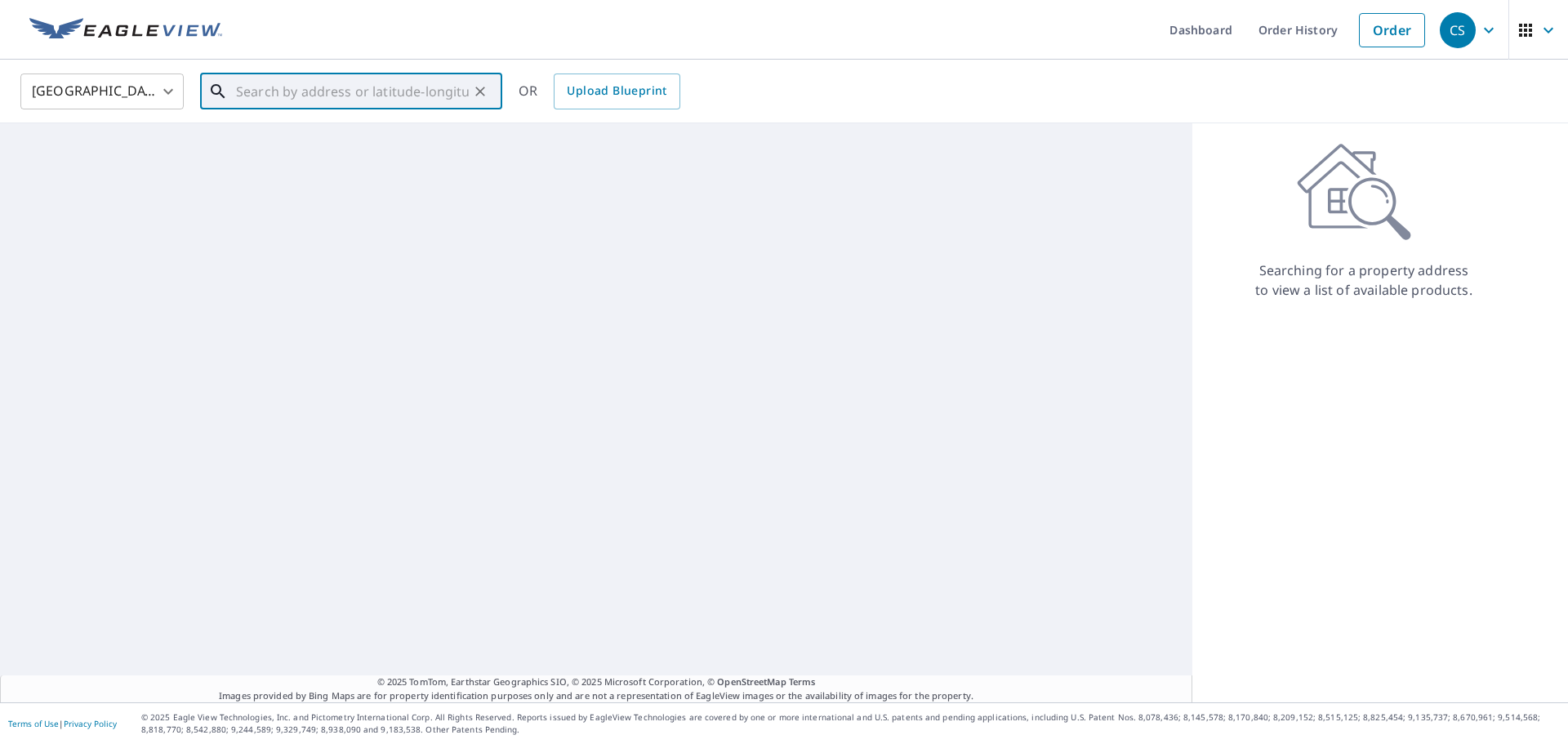
click at [373, 86] on input "text" at bounding box center [352, 91] width 233 height 46
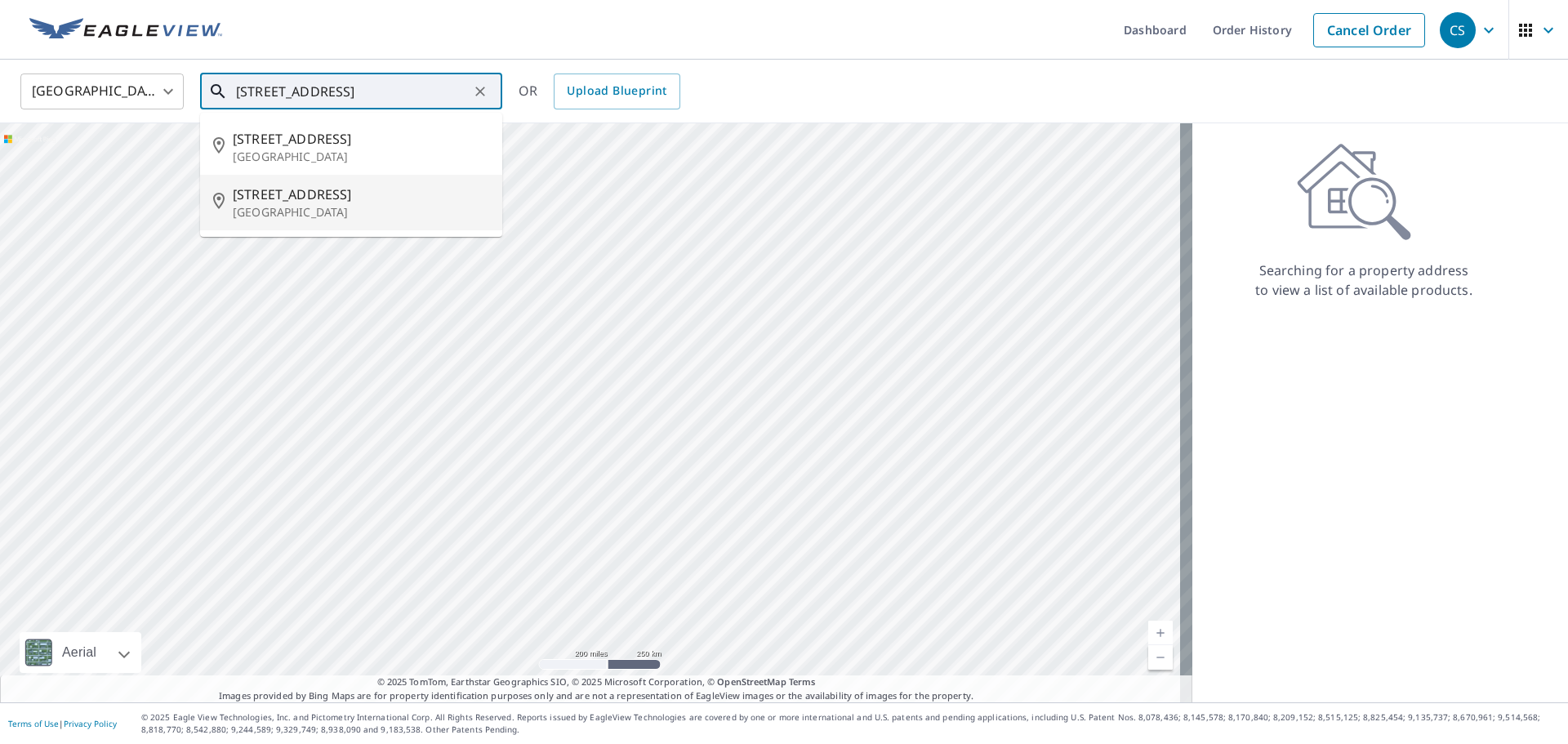
click at [411, 226] on li "[STREET_ADDRESS]" at bounding box center [351, 203] width 302 height 56
type input "[STREET_ADDRESS]"
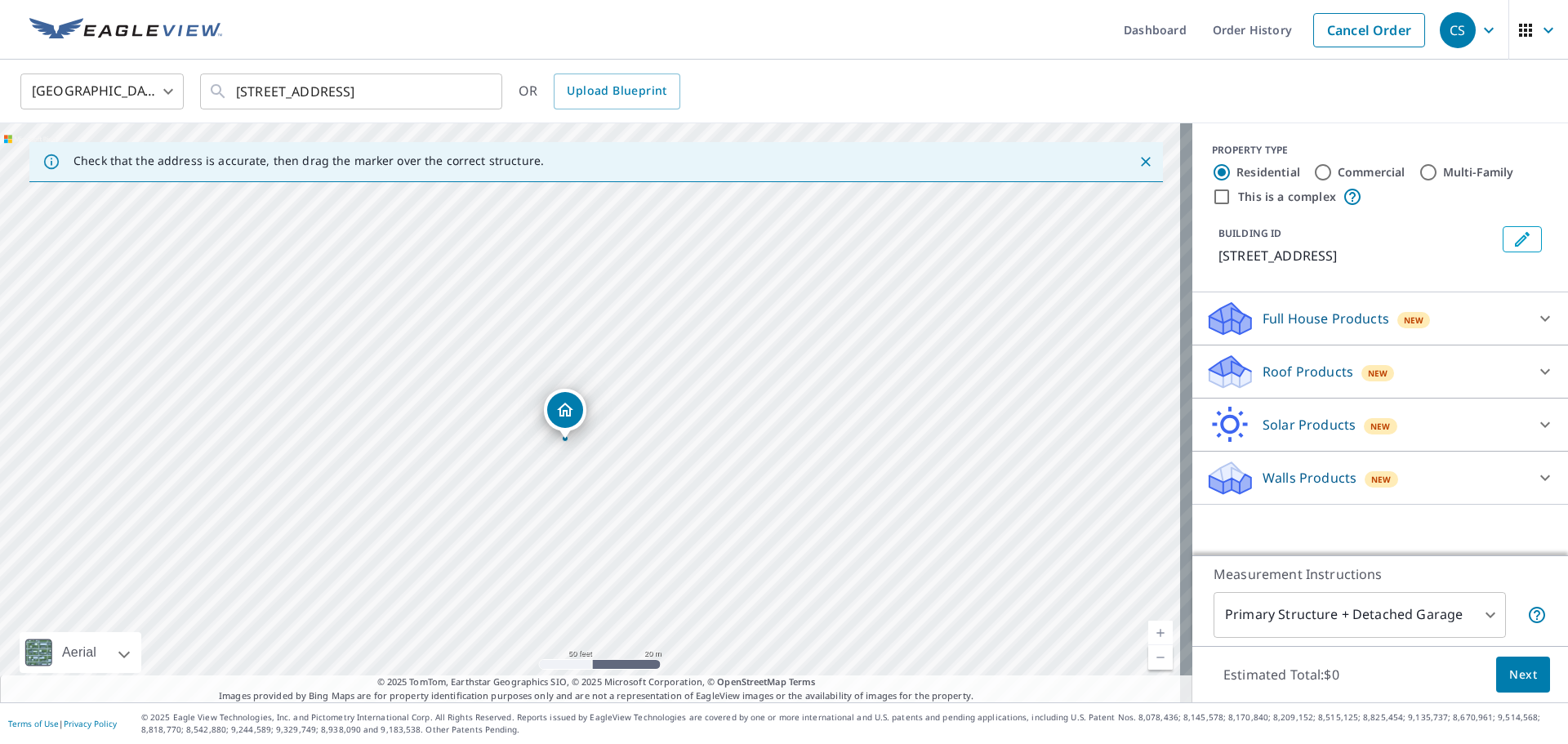
click at [1275, 381] on div "Roof Products New" at bounding box center [1366, 372] width 321 height 38
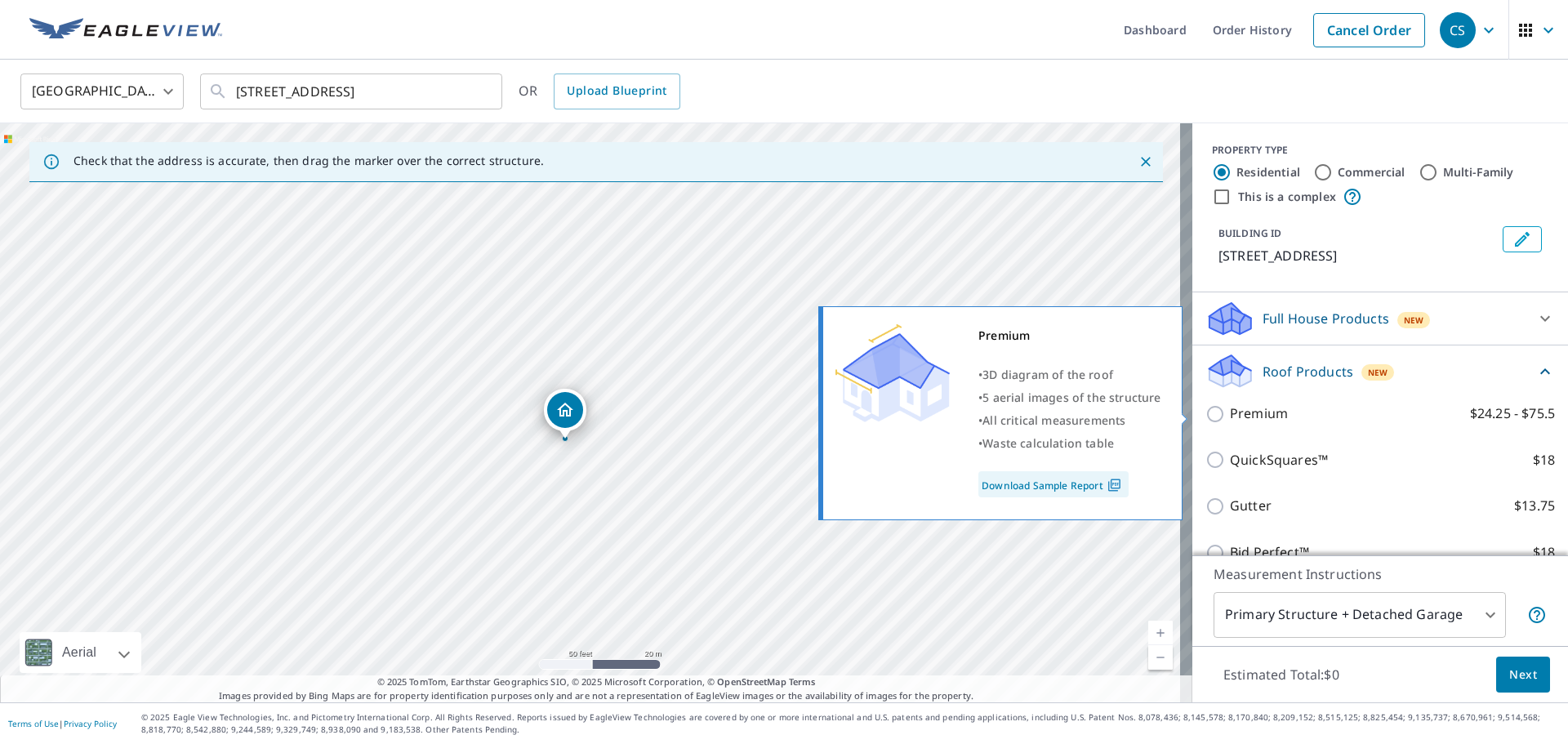
click at [1272, 423] on p "Premium" at bounding box center [1259, 413] width 58 height 20
click at [1230, 423] on input "Premium $24.25 - $75.5" at bounding box center [1218, 414] width 24 height 19
checkbox input "true"
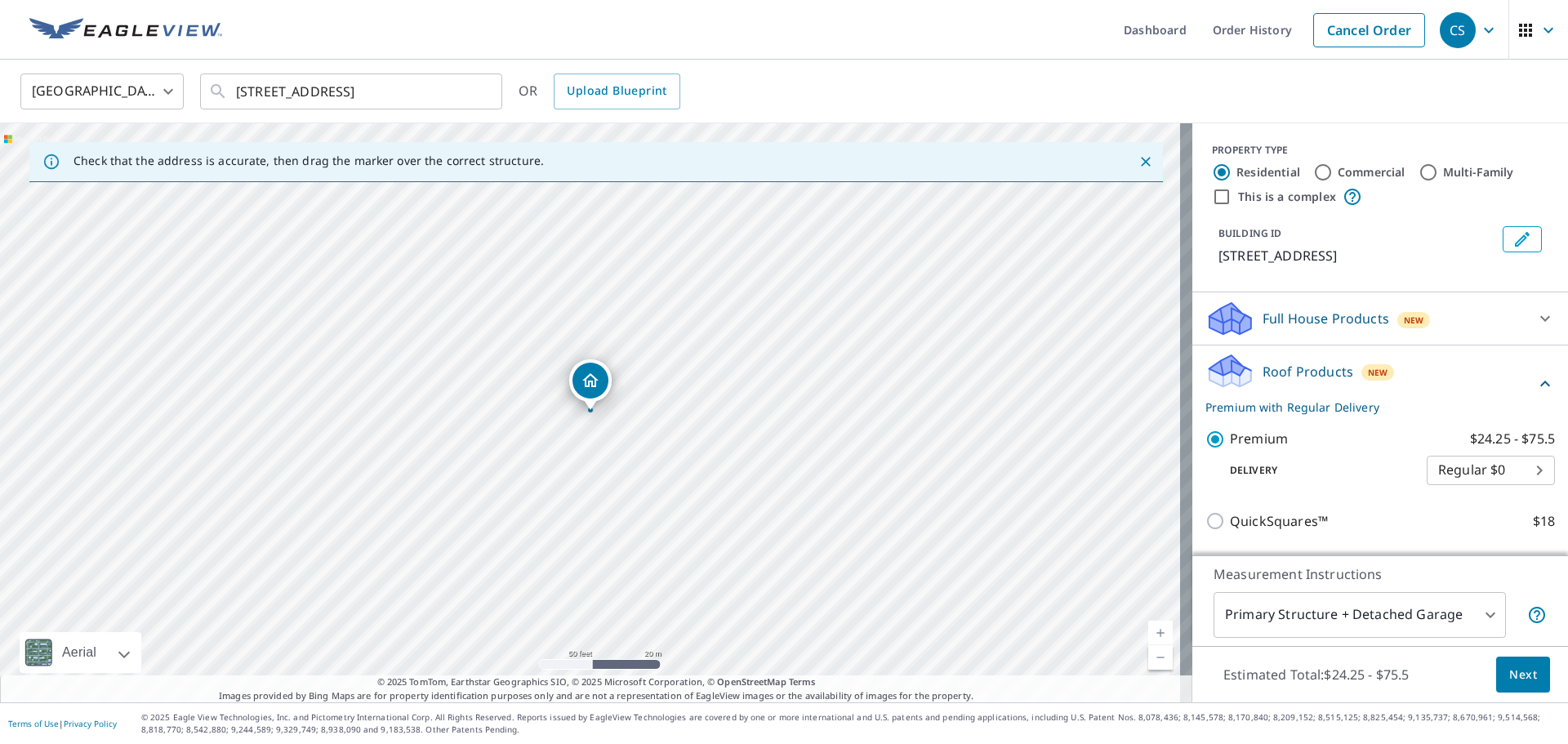
click at [1320, 634] on body "CS CS Dashboard Order History Cancel Order CS United States [GEOGRAPHIC_DATA] ​…" at bounding box center [784, 372] width 1568 height 744
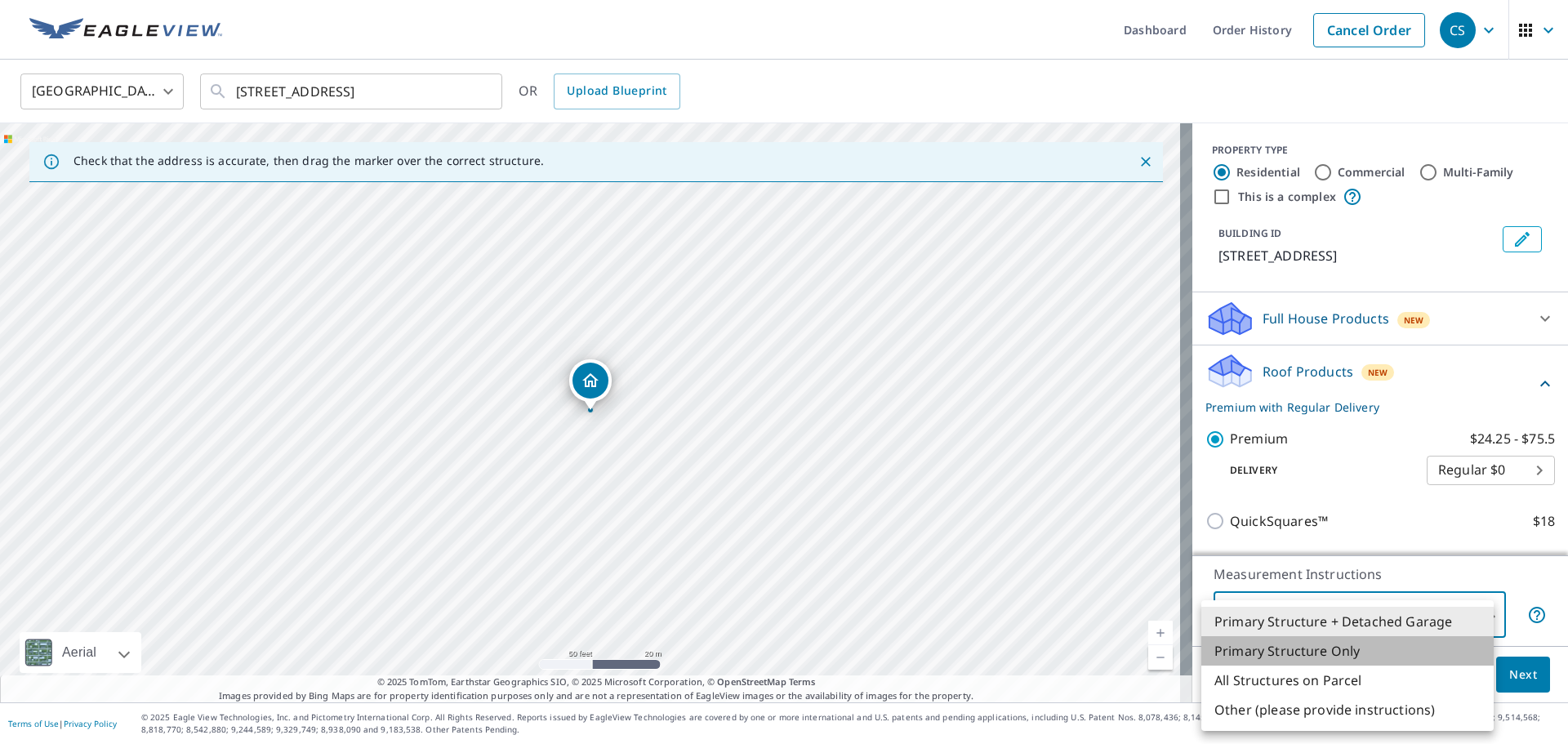
click at [1317, 654] on li "Primary Structure Only" at bounding box center [1348, 651] width 293 height 30
type input "2"
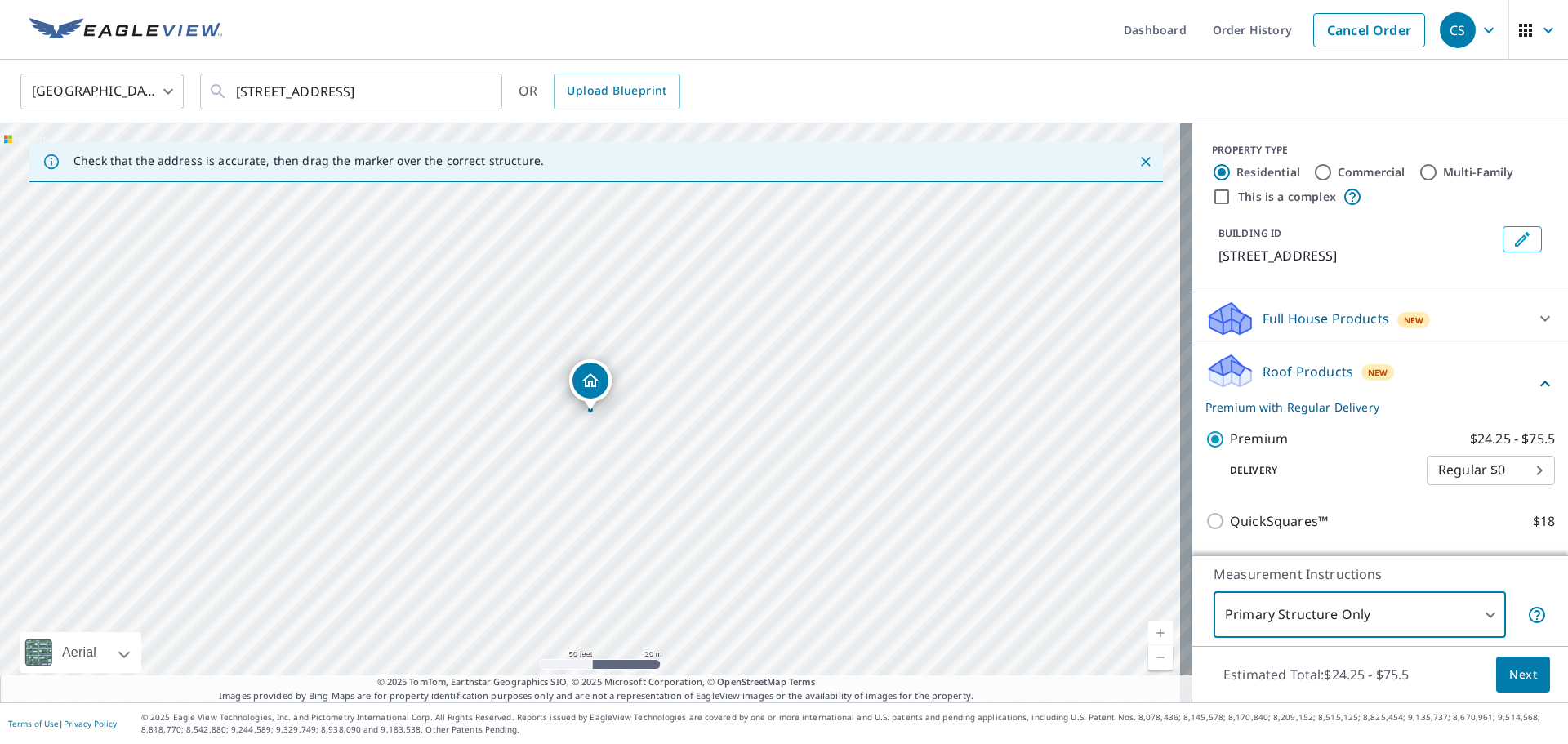
click at [1509, 676] on span "Next" at bounding box center [1523, 675] width 28 height 20
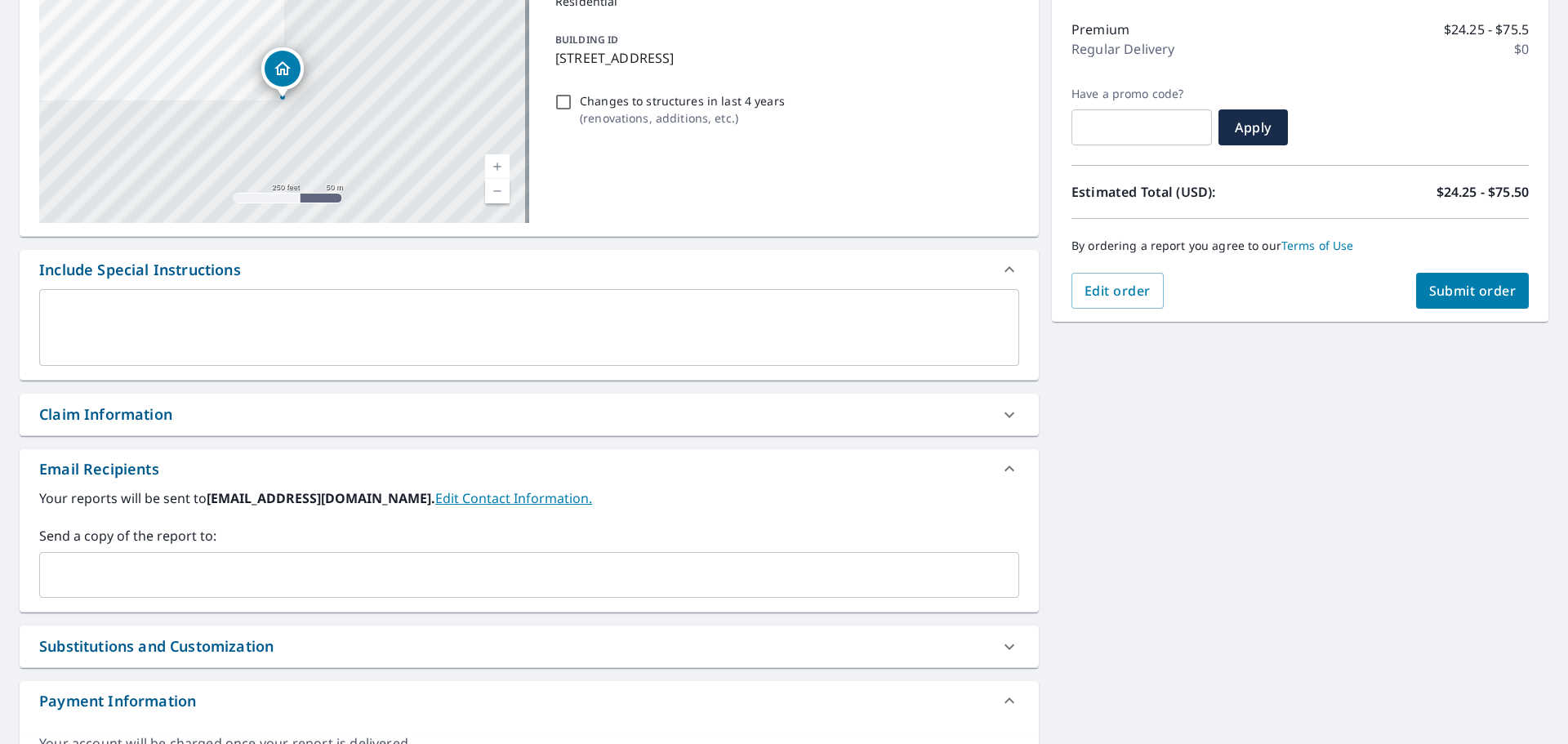
scroll to position [245, 0]
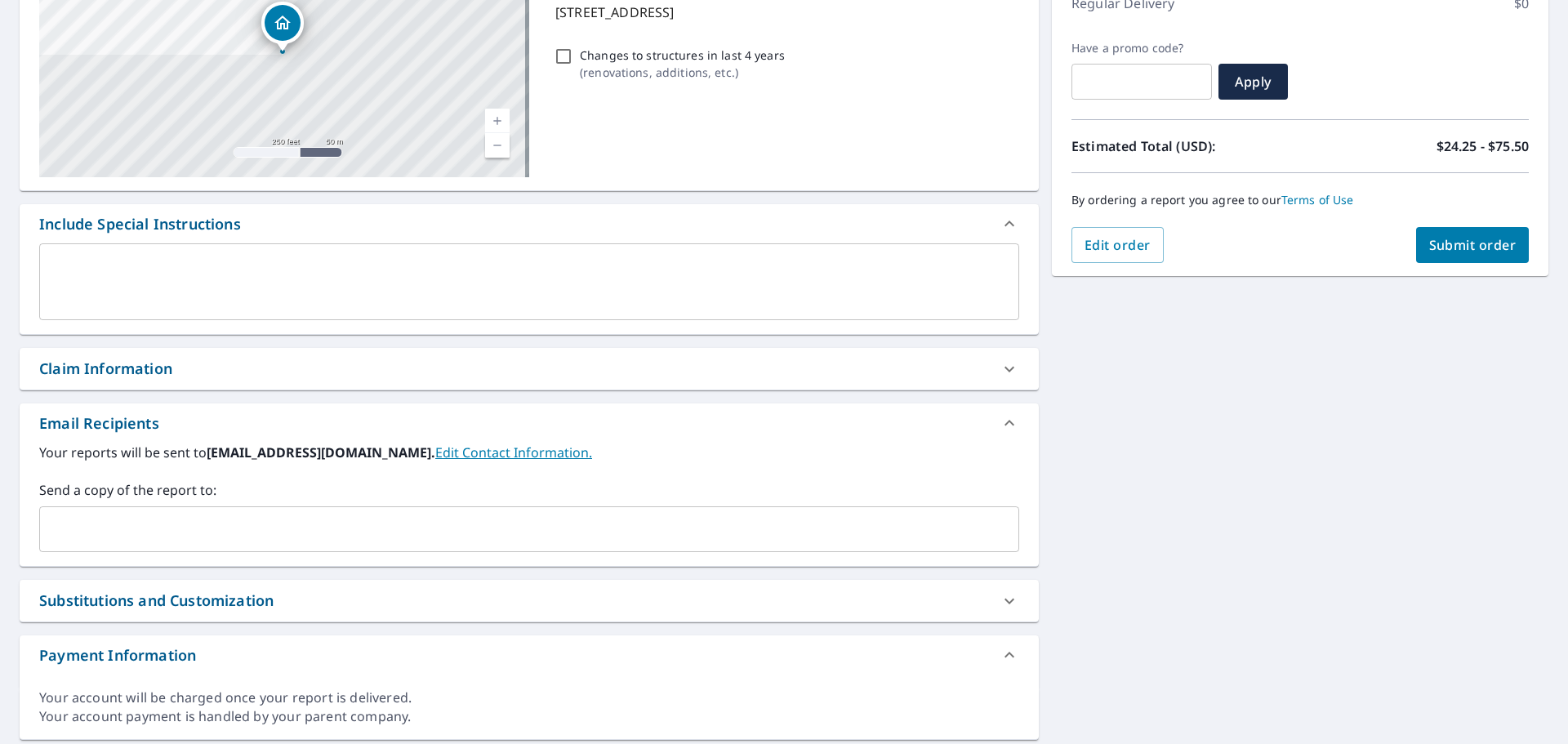
click at [208, 537] on input "text" at bounding box center [517, 529] width 941 height 31
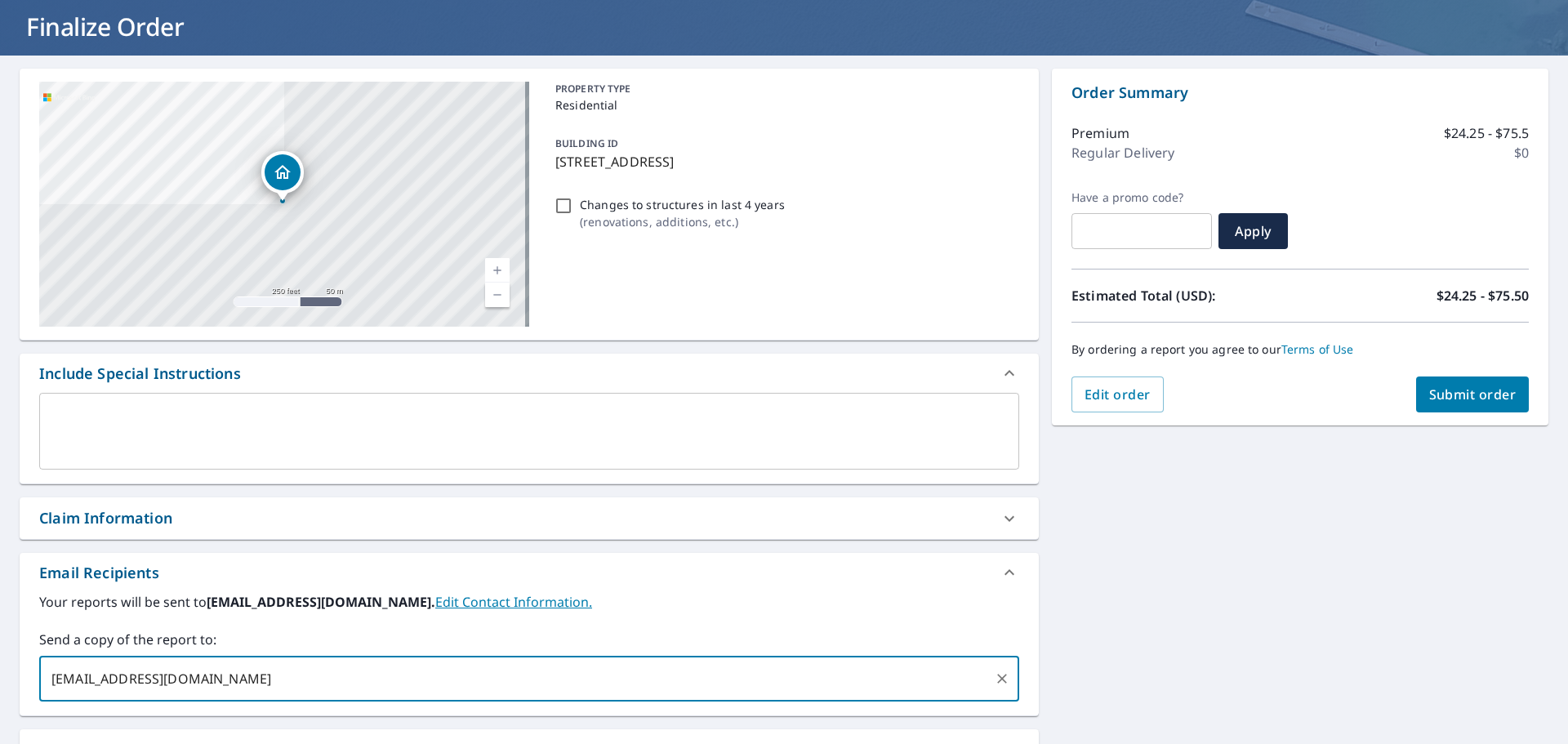
scroll to position [51, 0]
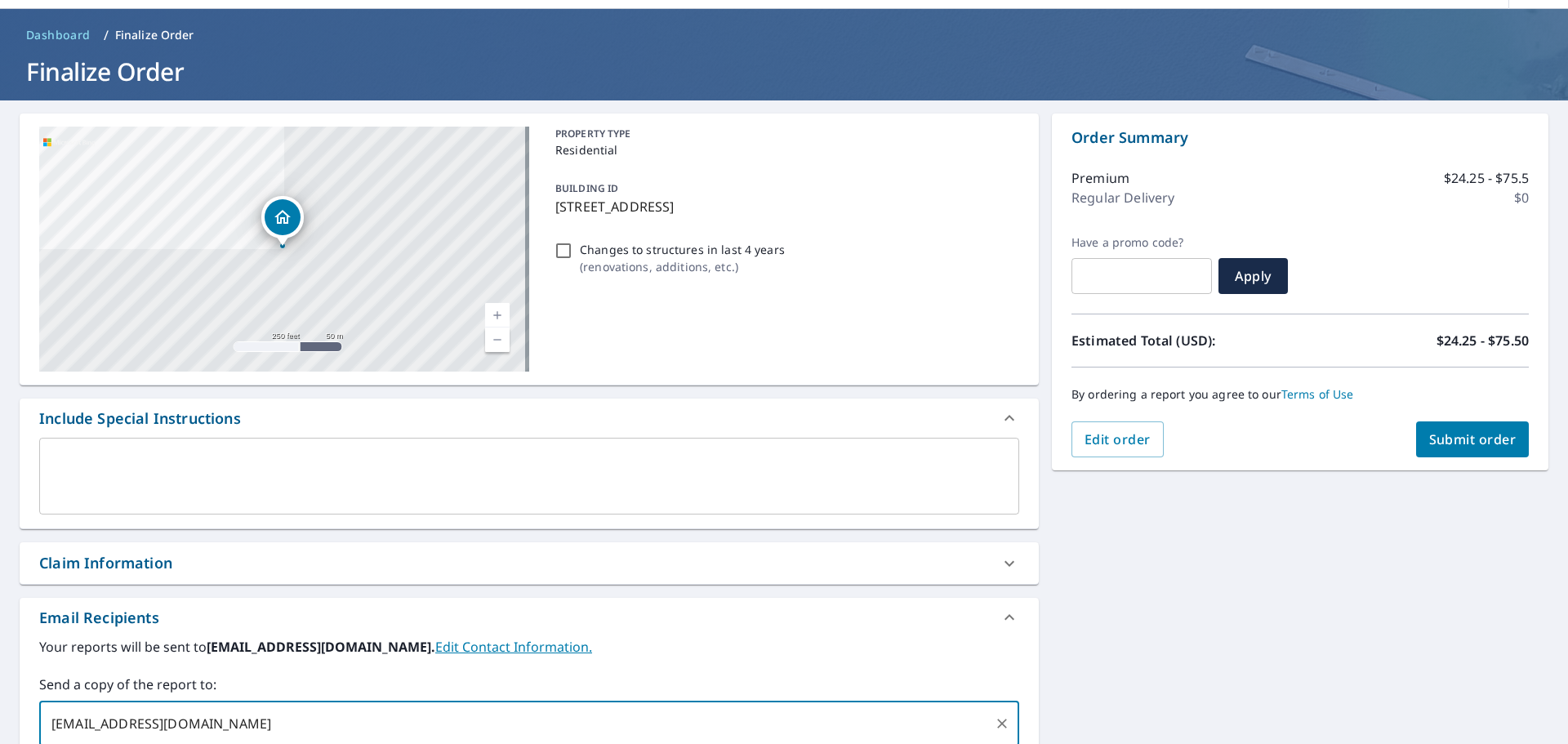
type input "[EMAIL_ADDRESS][DOMAIN_NAME]"
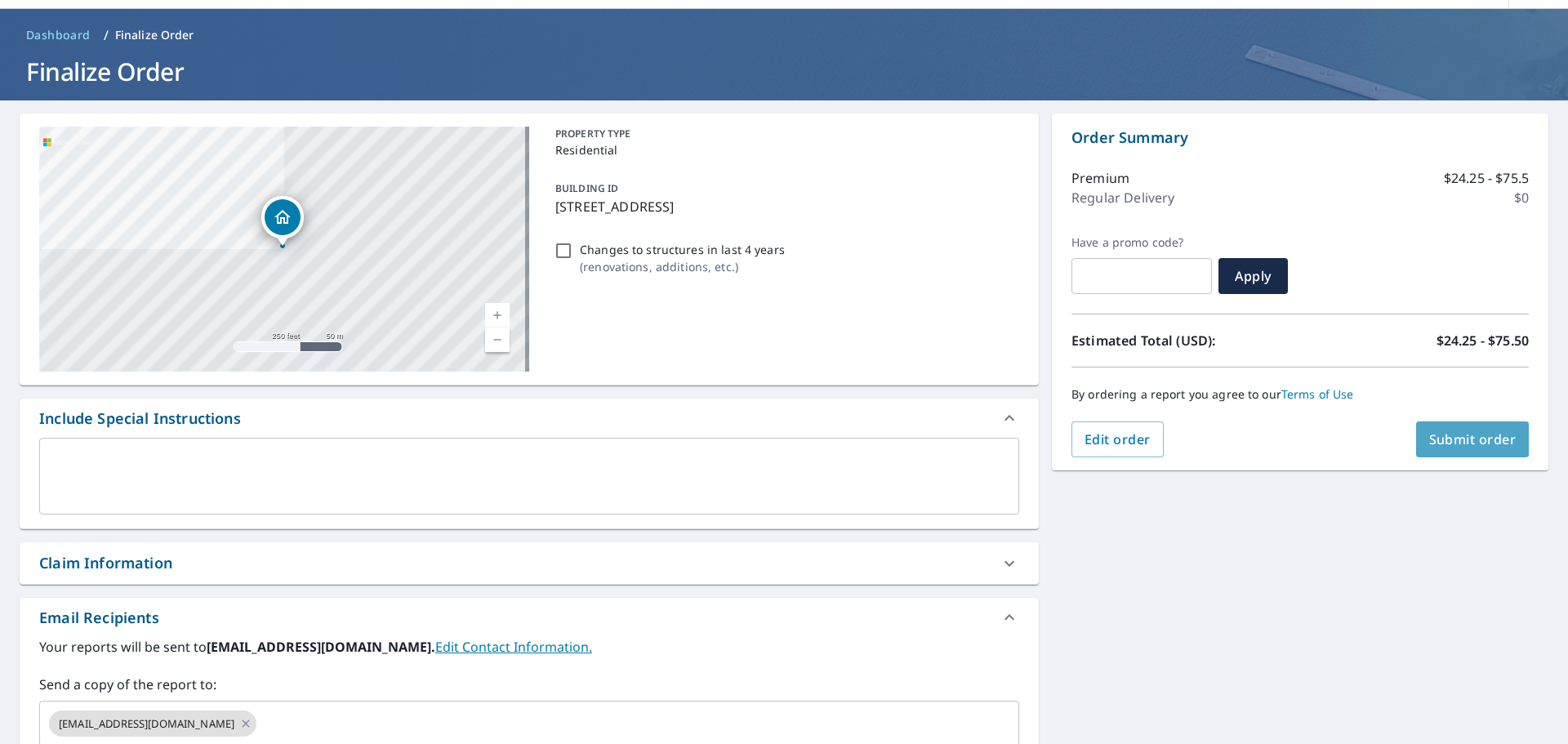
click at [1438, 422] on button "Submit order" at bounding box center [1474, 439] width 114 height 36
